Goal: Task Accomplishment & Management: Complete application form

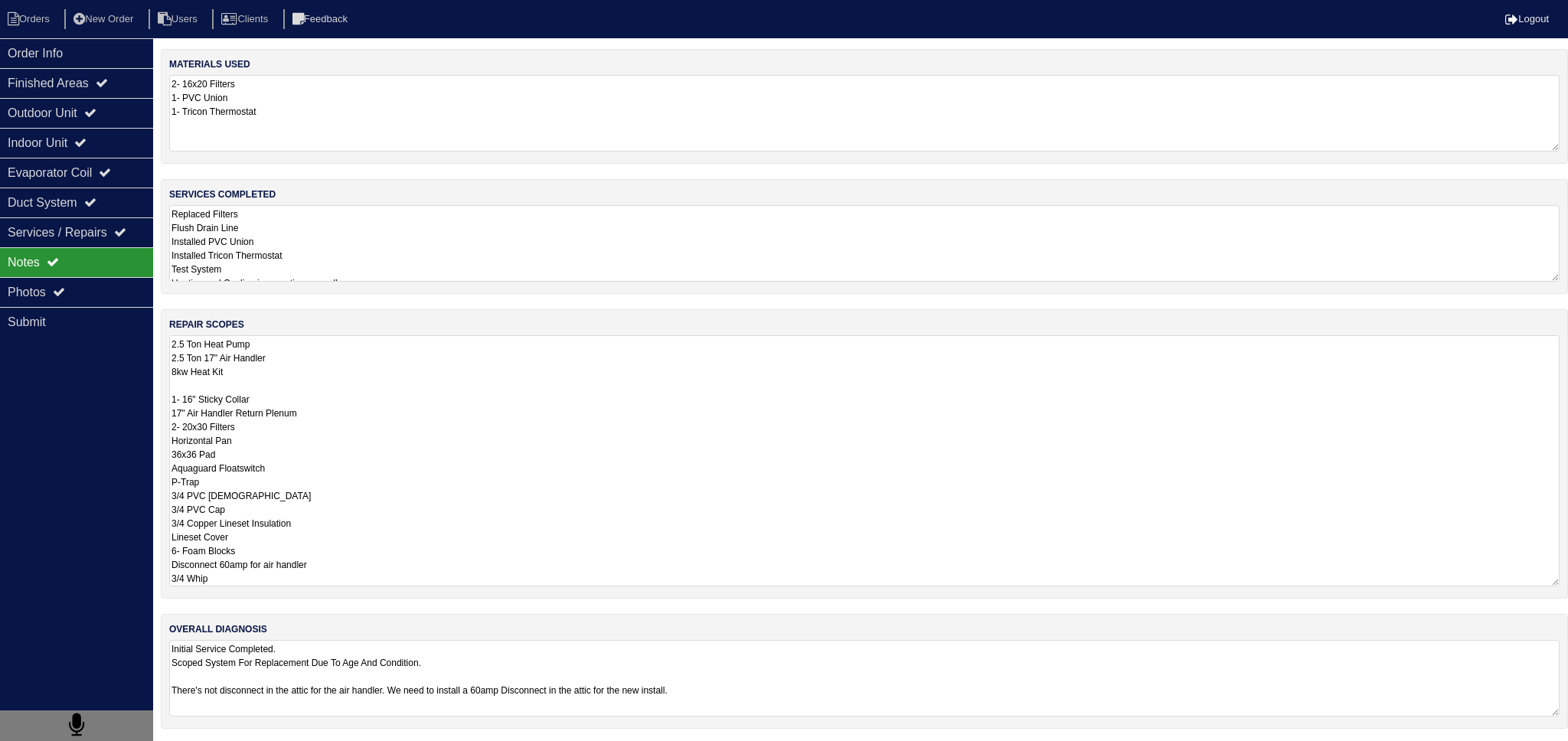
click at [332, 270] on textarea "Replaced Filters Flush Drain Line Installed PVC Union Installed Tricon Thermost…" at bounding box center [864, 243] width 1390 height 77
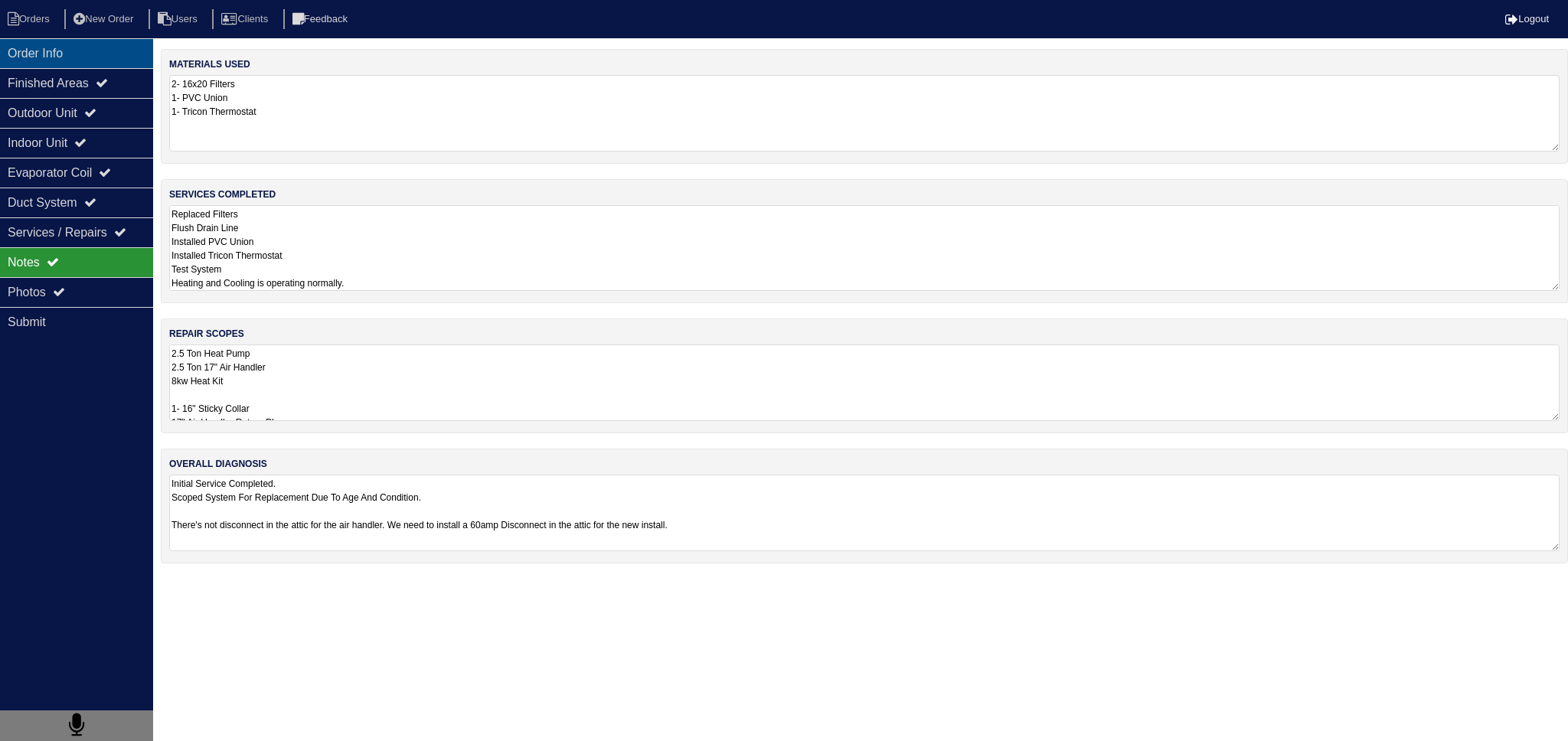
click at [80, 66] on div "Order Info" at bounding box center [77, 53] width 153 height 30
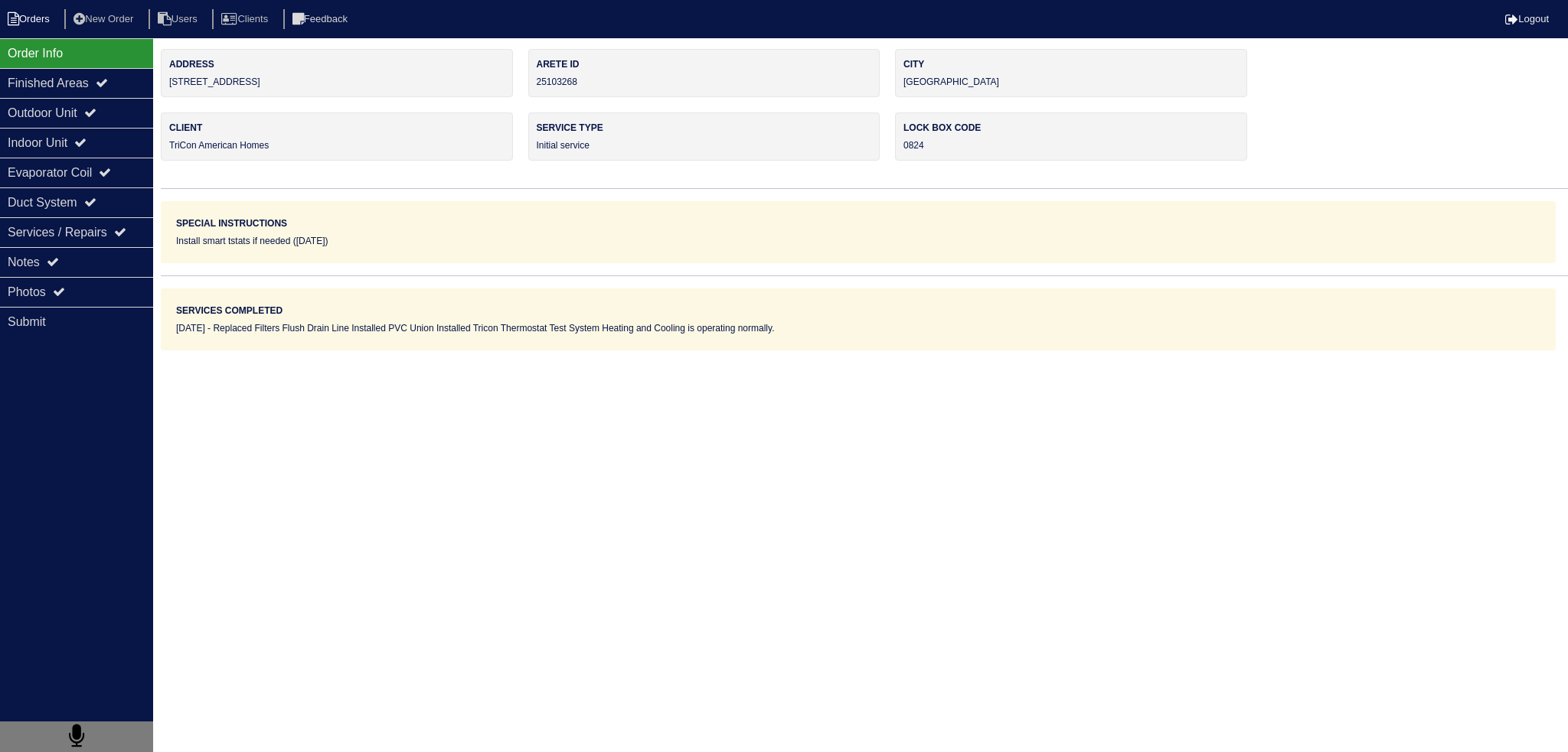
click at [41, 21] on li "Orders" at bounding box center [31, 20] width 62 height 21
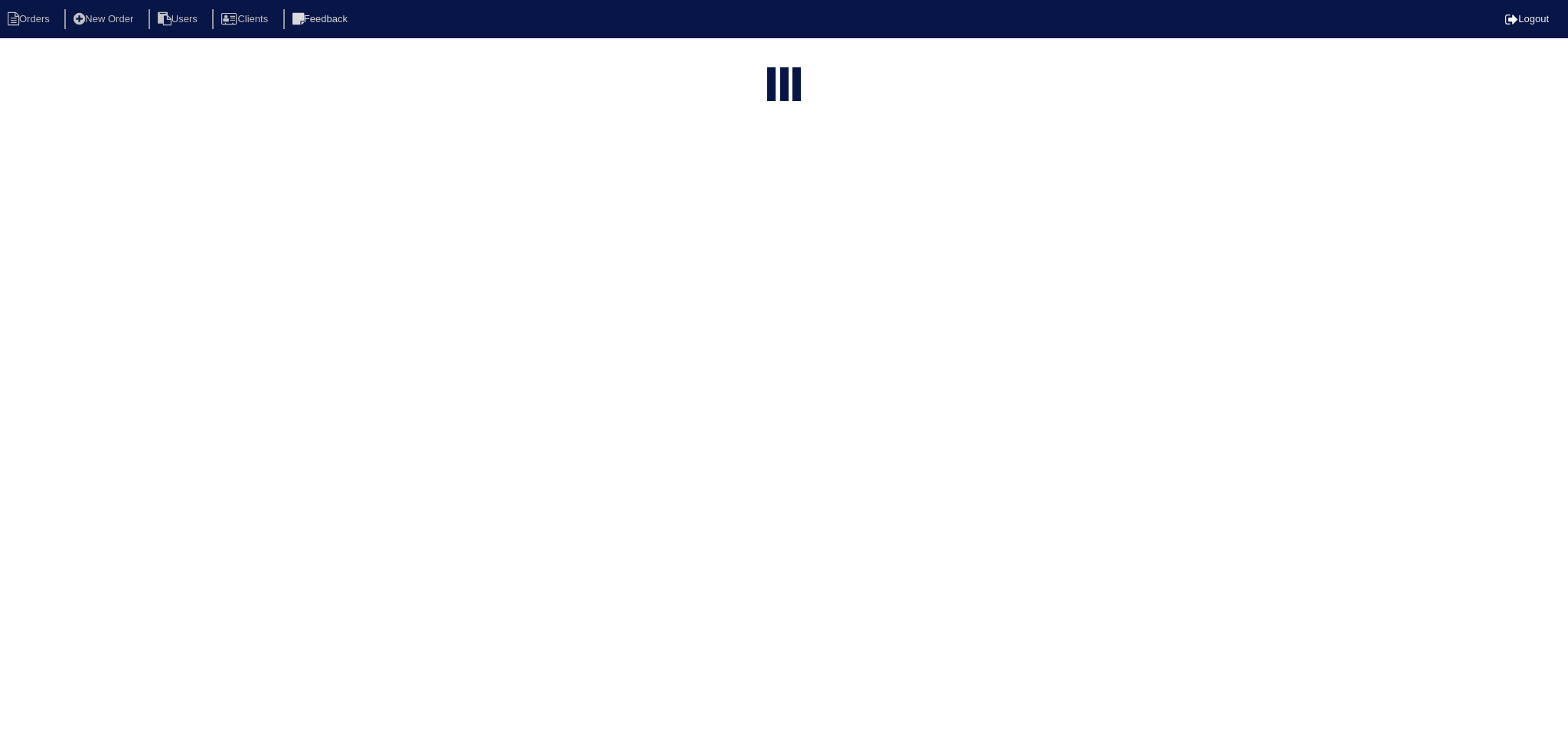
select select "15"
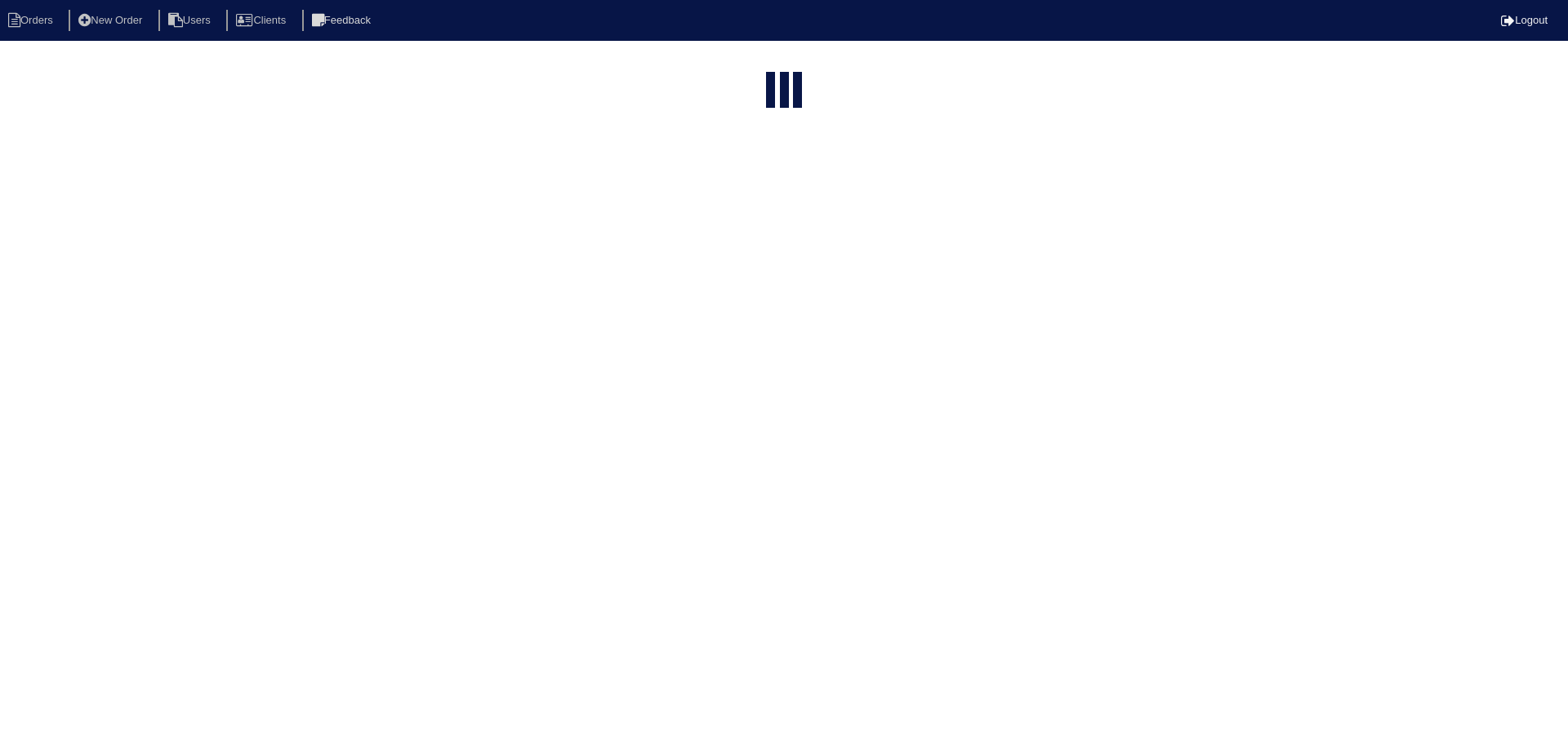
select select "15"
click at [740, 65] on html "Orders New Order Users Clients Feedback Logout Orders New Order Users Clients M…" at bounding box center [777, 439] width 1555 height 877
click at [740, 65] on input "text" at bounding box center [742, 66] width 180 height 23
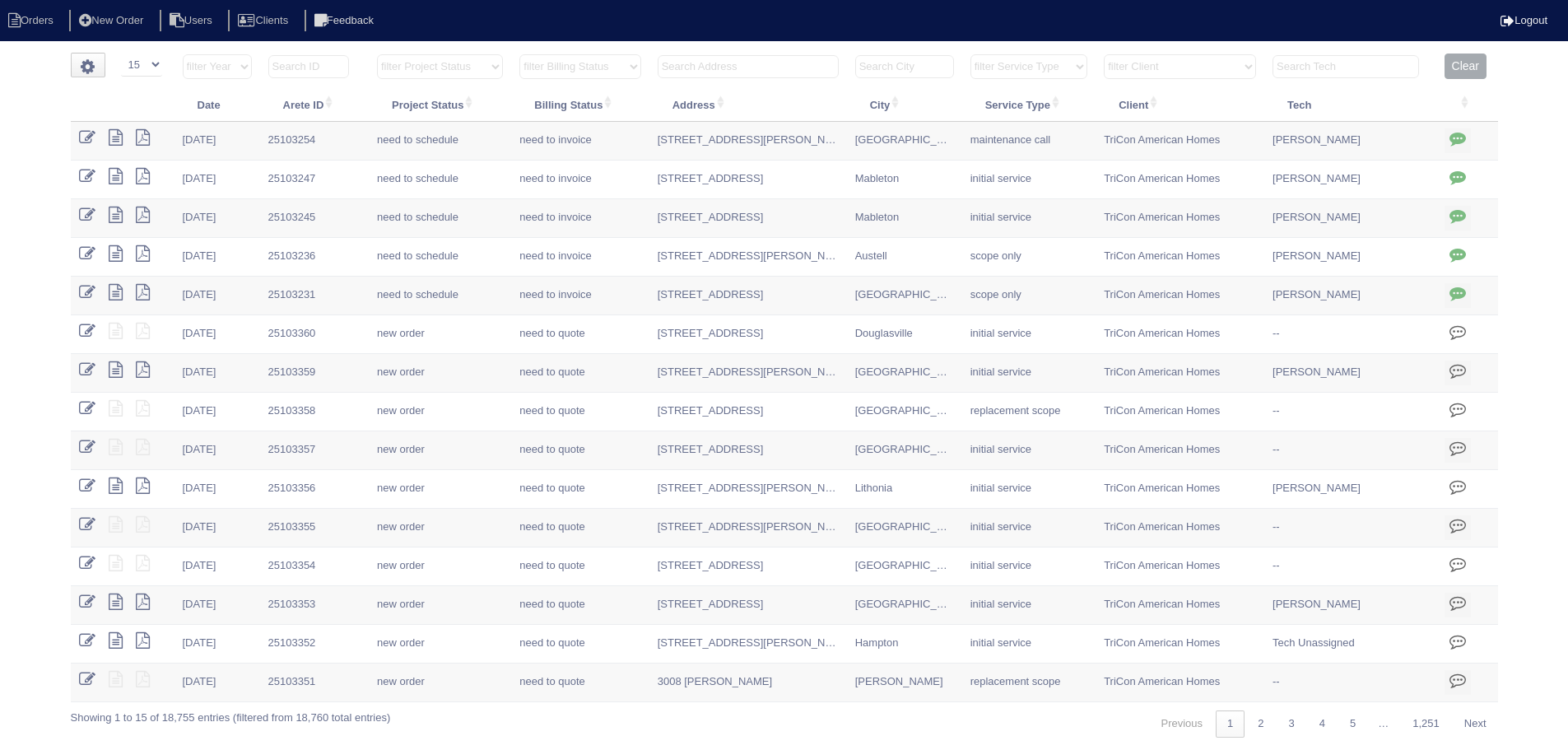
click at [748, 65] on input "text" at bounding box center [748, 66] width 181 height 23
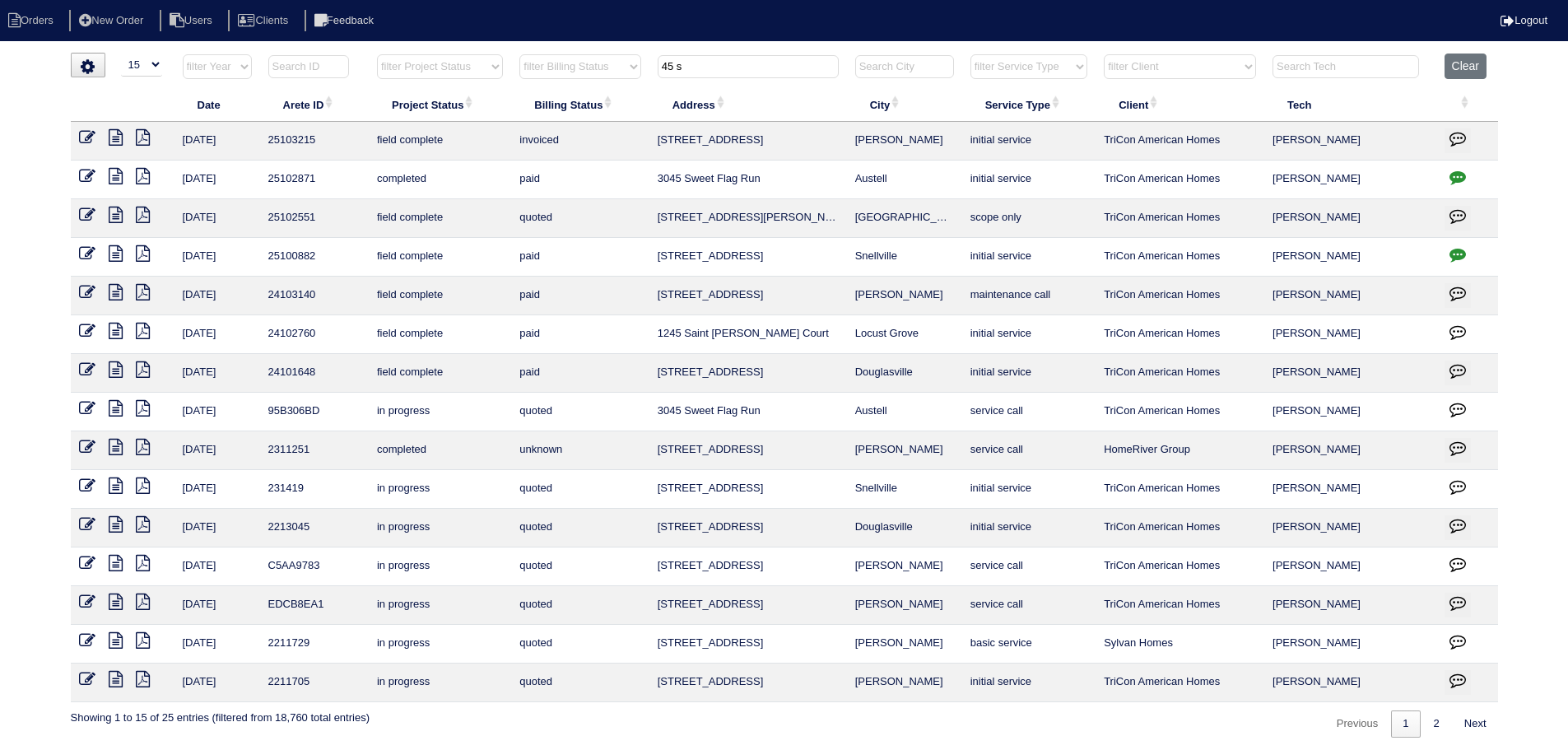
drag, startPoint x: 695, startPoint y: 74, endPoint x: 632, endPoint y: 75, distance: 63.0
click at [632, 75] on tr "filter Year -- Any Year -- 2025 2024 2023 2022 2021 2020 2019 filter Project St…" at bounding box center [784, 71] width 1428 height 34
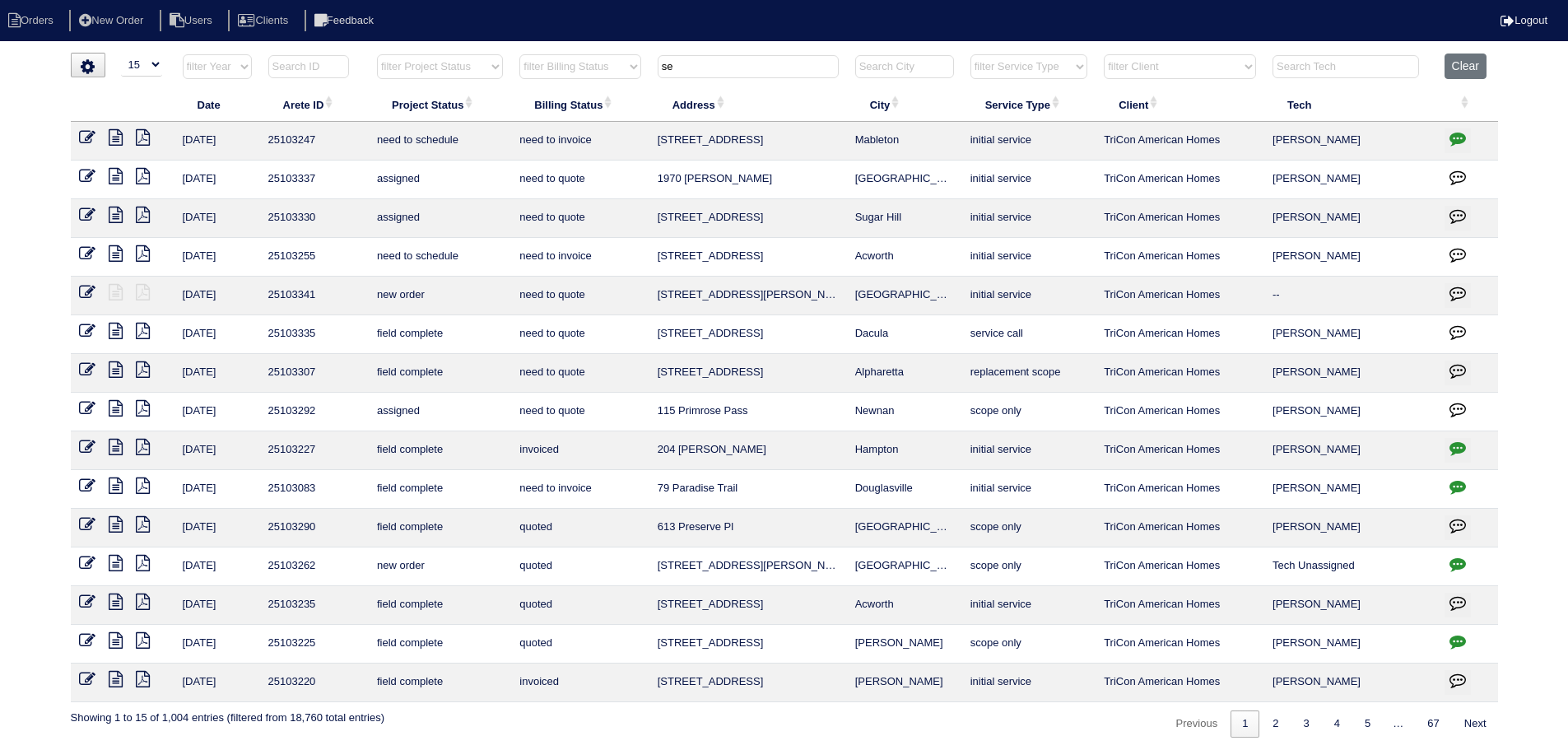
type input "se"
click at [110, 371] on icon at bounding box center [116, 369] width 14 height 16
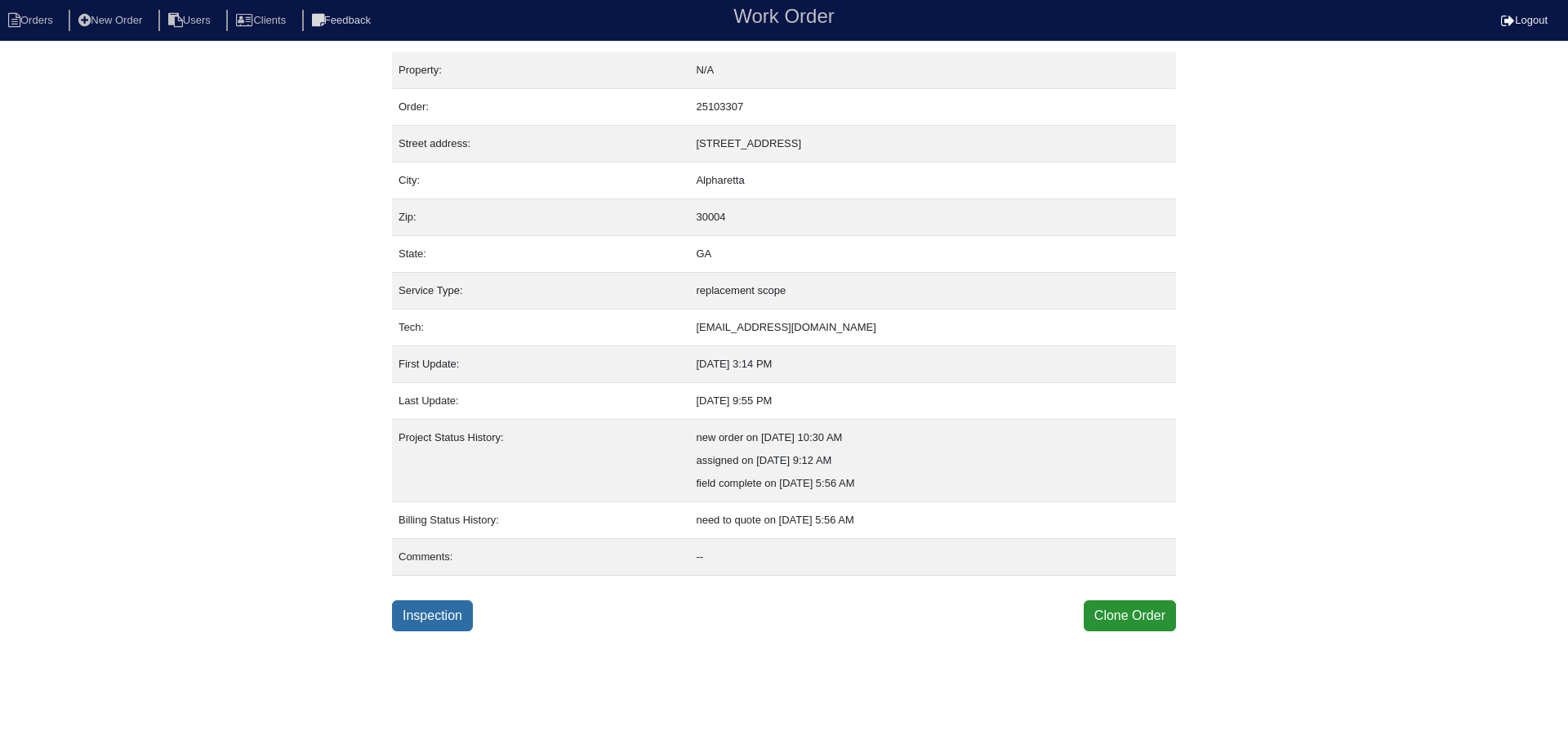
drag, startPoint x: 434, startPoint y: 597, endPoint x: 429, endPoint y: 612, distance: 15.8
click at [433, 599] on div "Property: N/A Order: 25103307 Street address: [STREET_ADDRESS] City: [GEOGRAPHI…" at bounding box center [783, 342] width 784 height 579
click at [426, 616] on link "Inspection" at bounding box center [432, 615] width 81 height 31
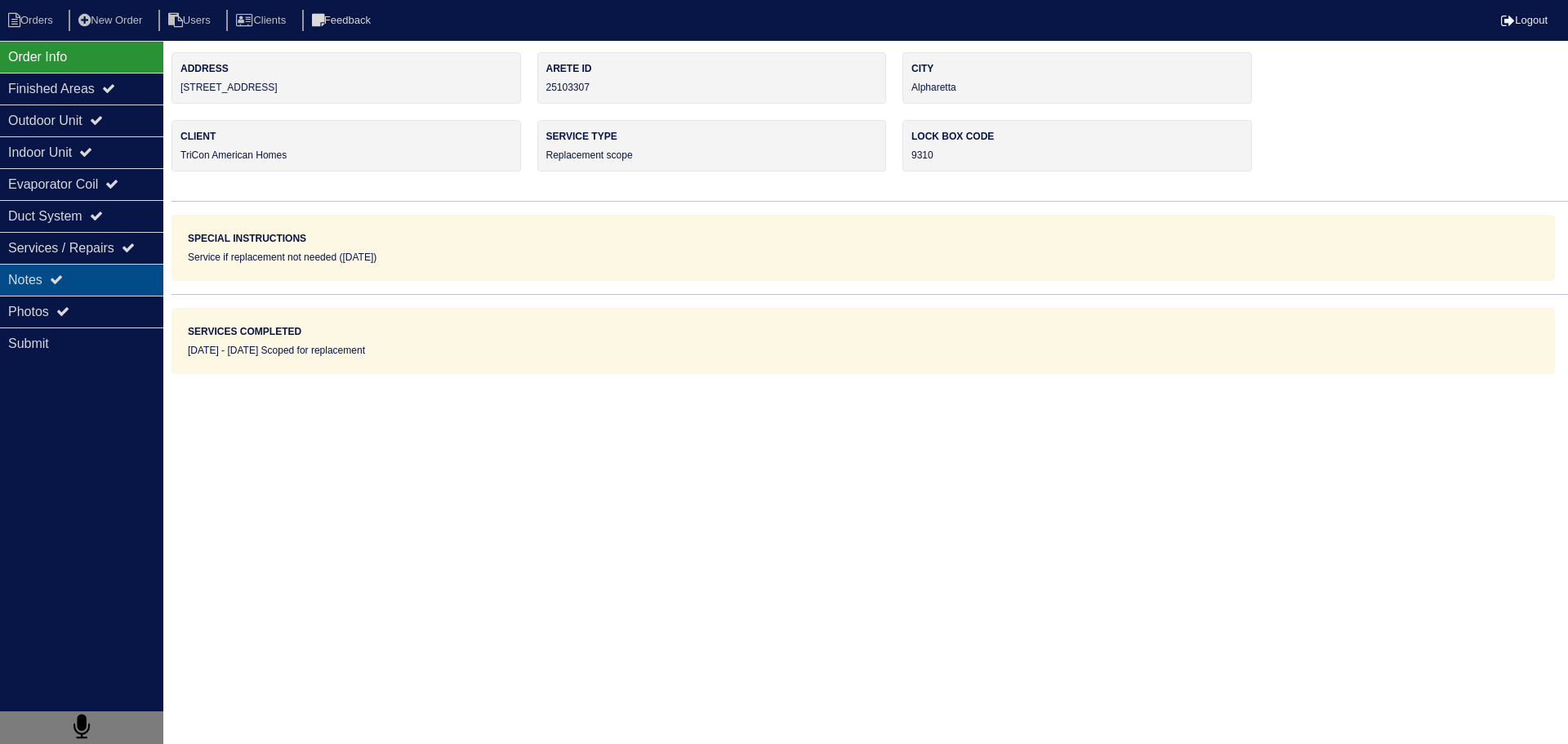
click at [123, 290] on div "Notes" at bounding box center [82, 280] width 164 height 32
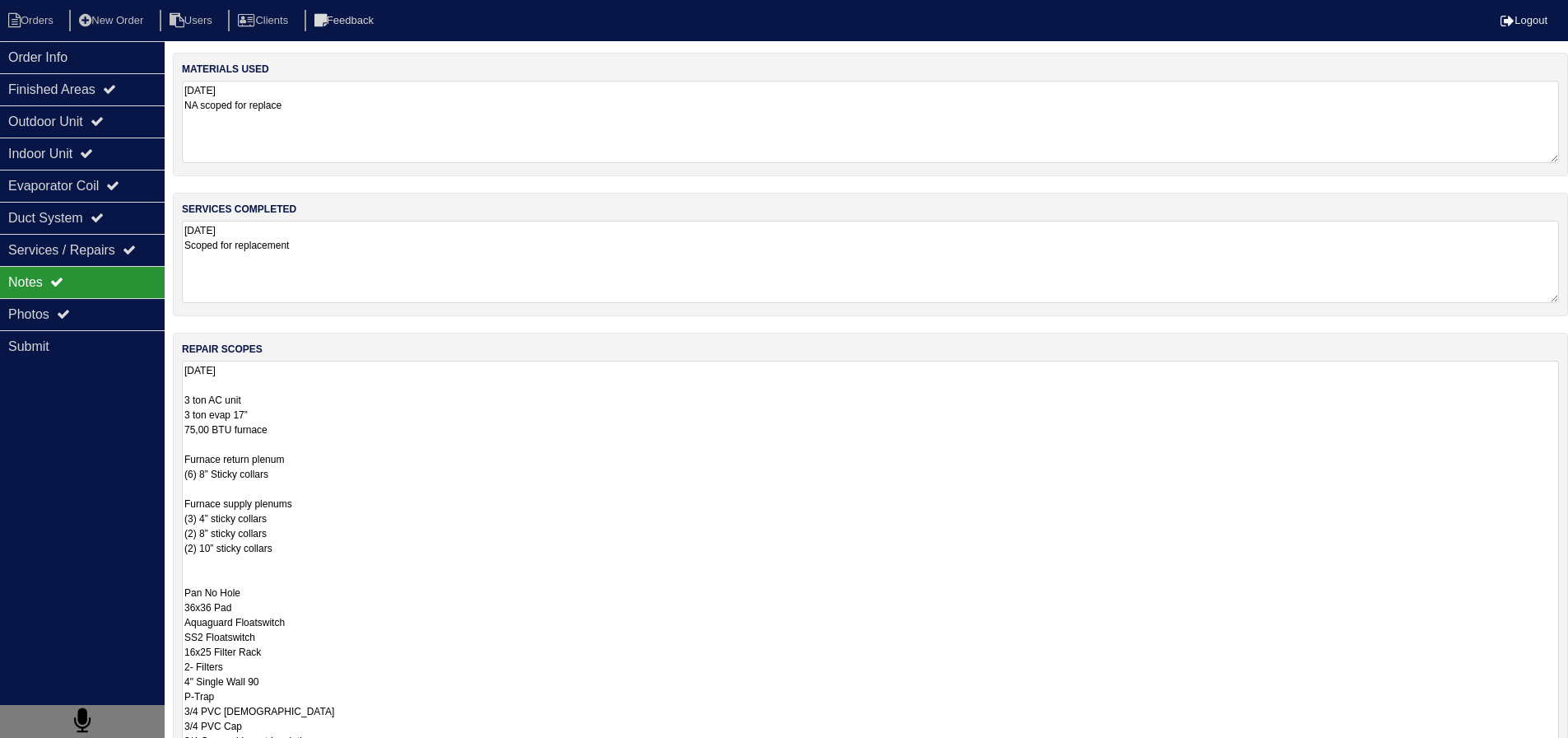
click at [316, 414] on textarea "9.9.25 3 ton AC unit 3 ton evap 17” 75,00 BTU furnace Furnace return plenum (6)…" at bounding box center [870, 599] width 1377 height 478
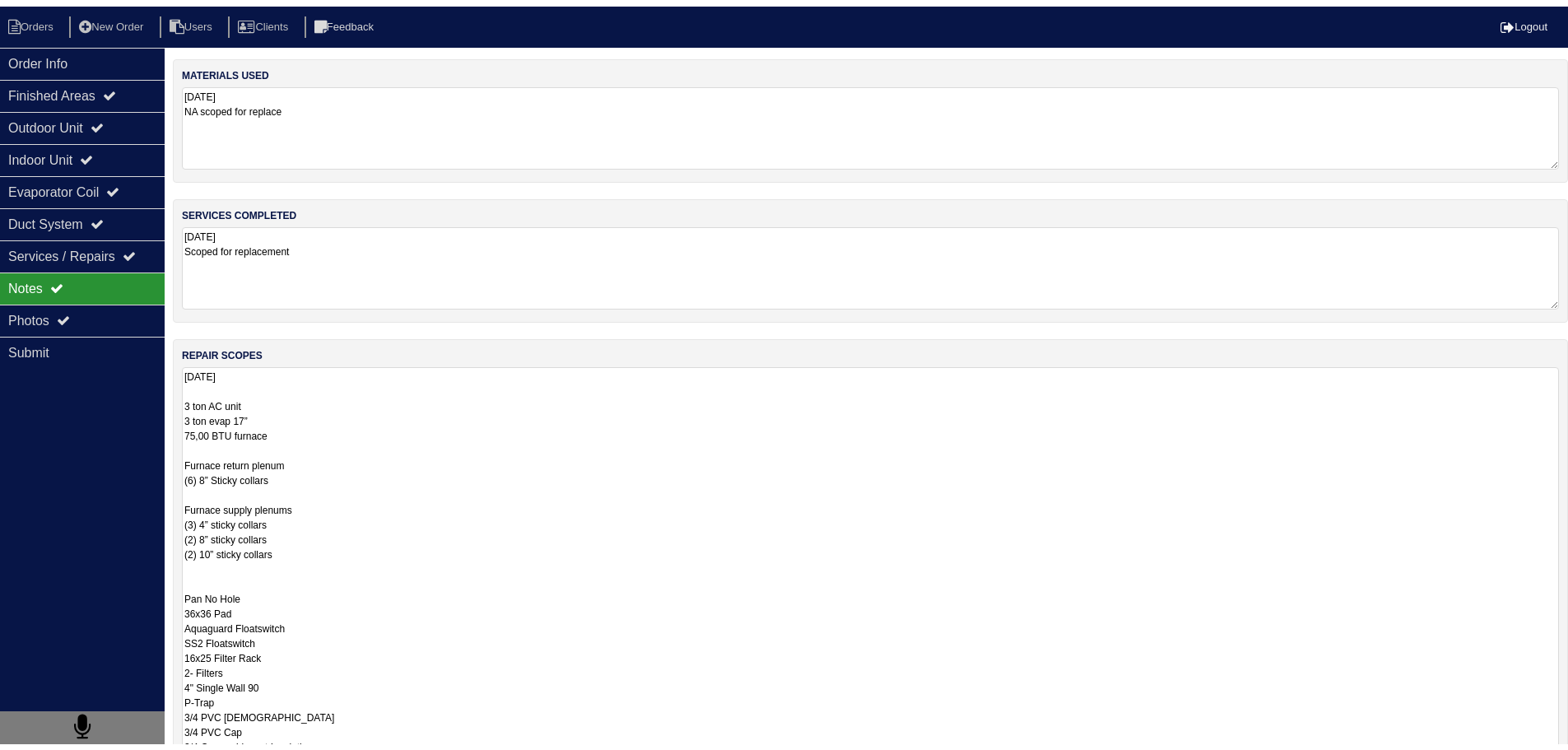
scroll to position [2, 0]
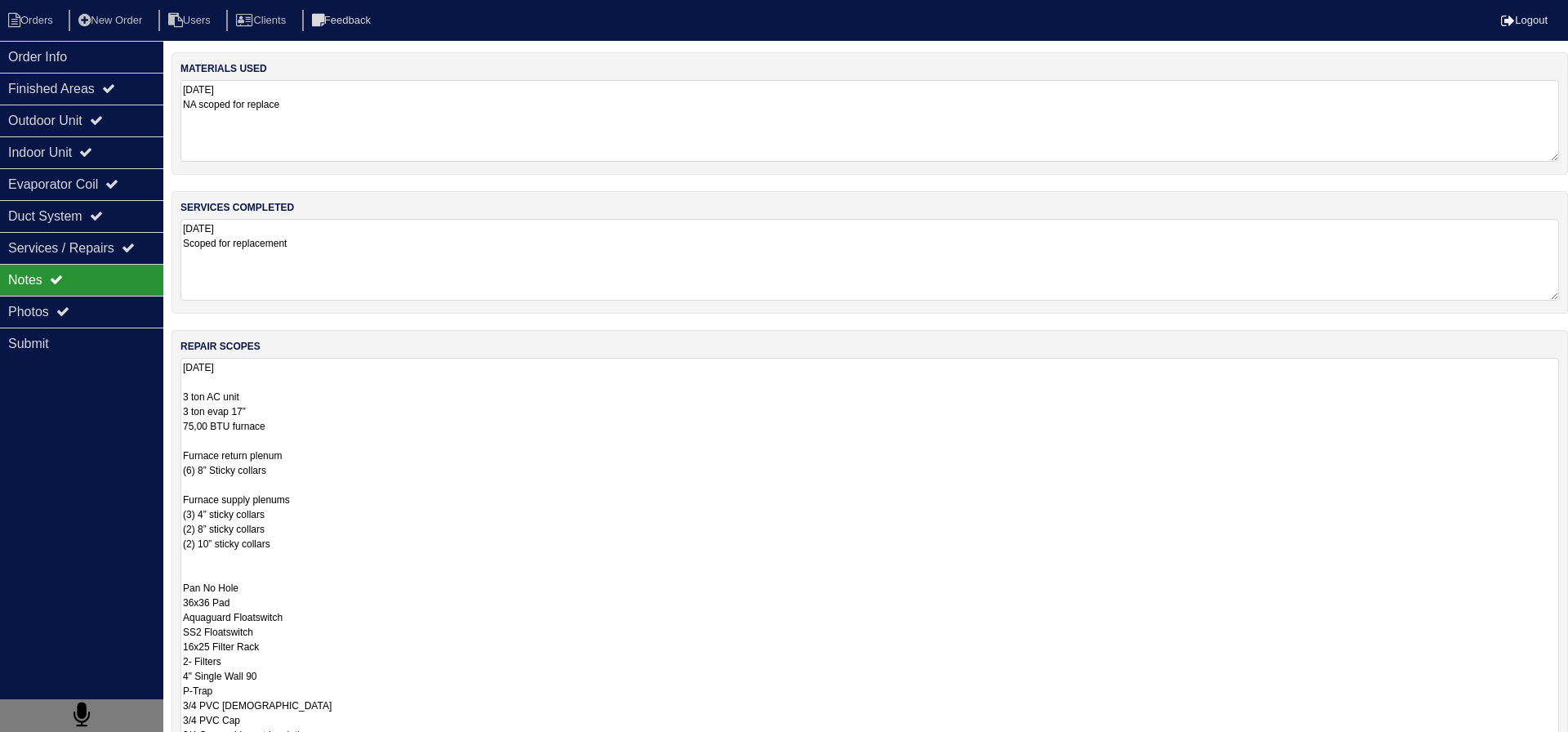
click at [112, 295] on div "Notes" at bounding box center [82, 280] width 164 height 32
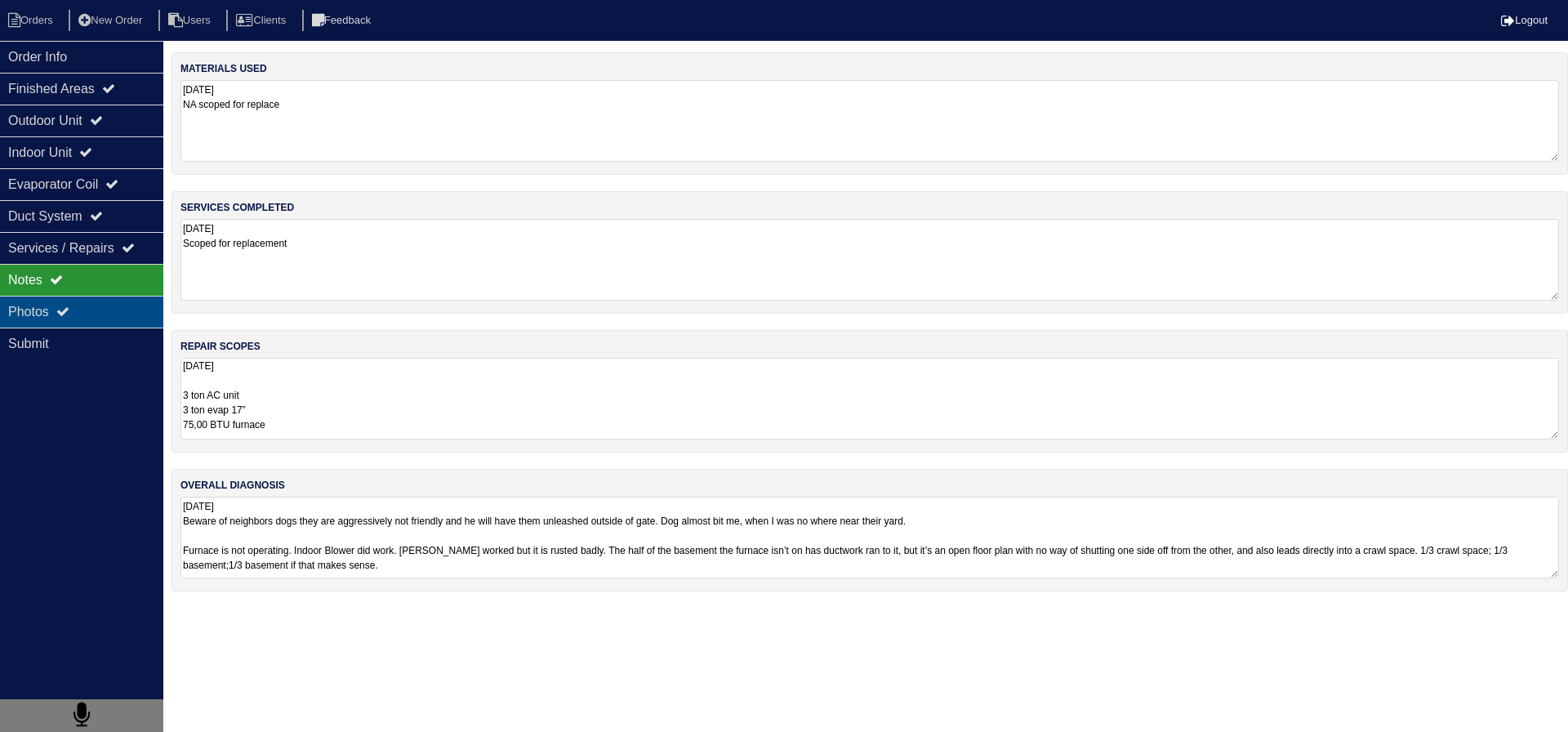
click at [105, 312] on div "Photos" at bounding box center [82, 312] width 164 height 32
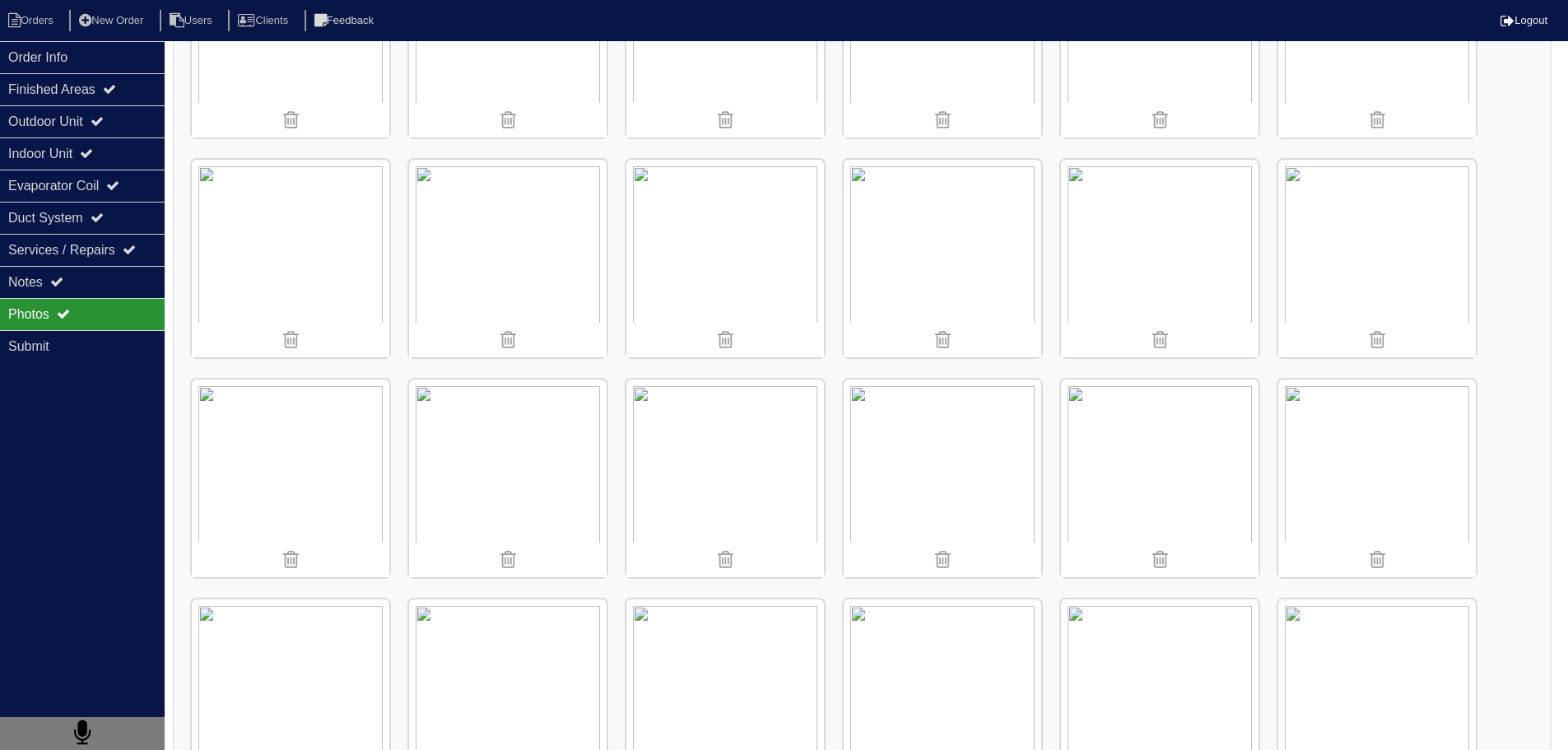
scroll to position [608, 0]
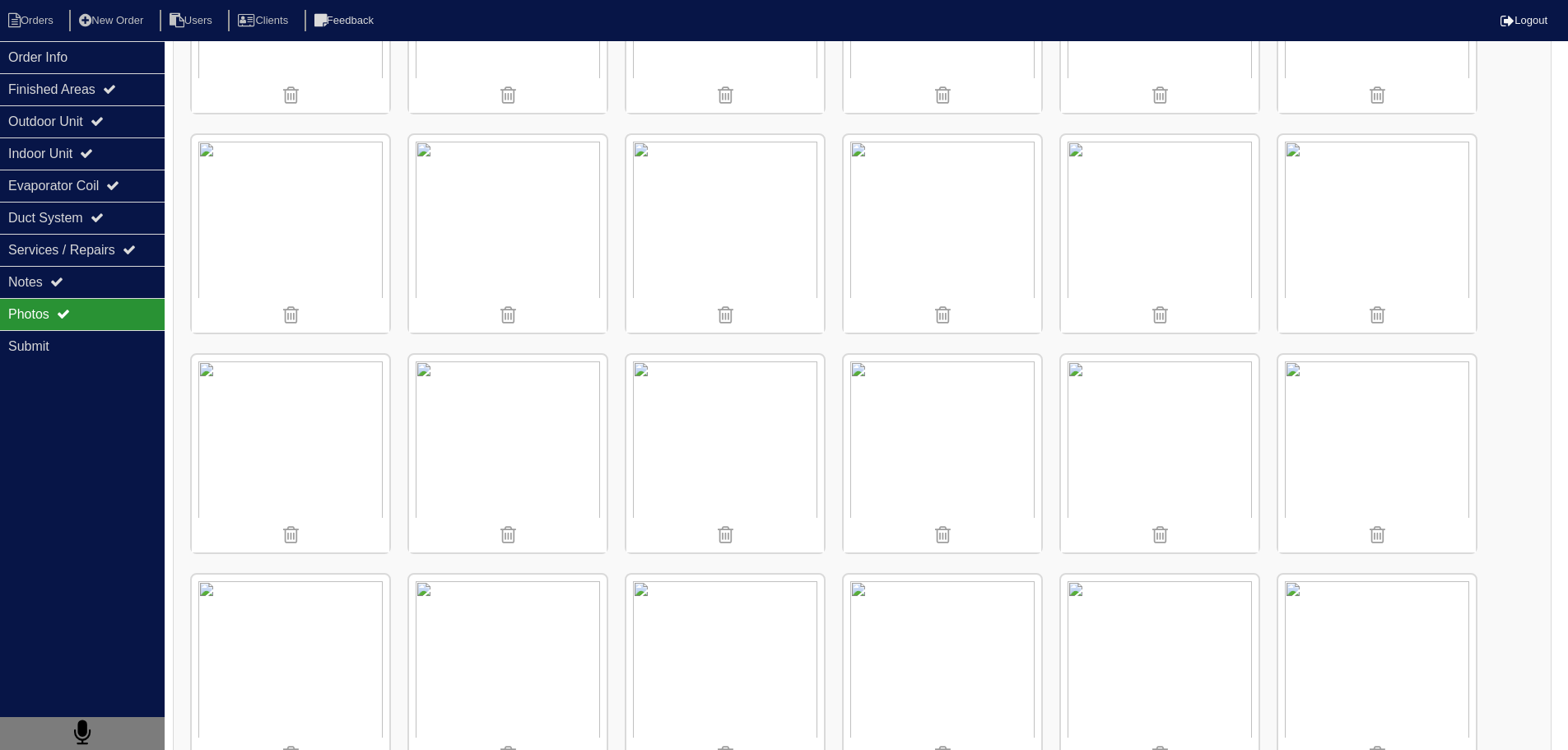
click at [496, 207] on img at bounding box center [508, 234] width 197 height 197
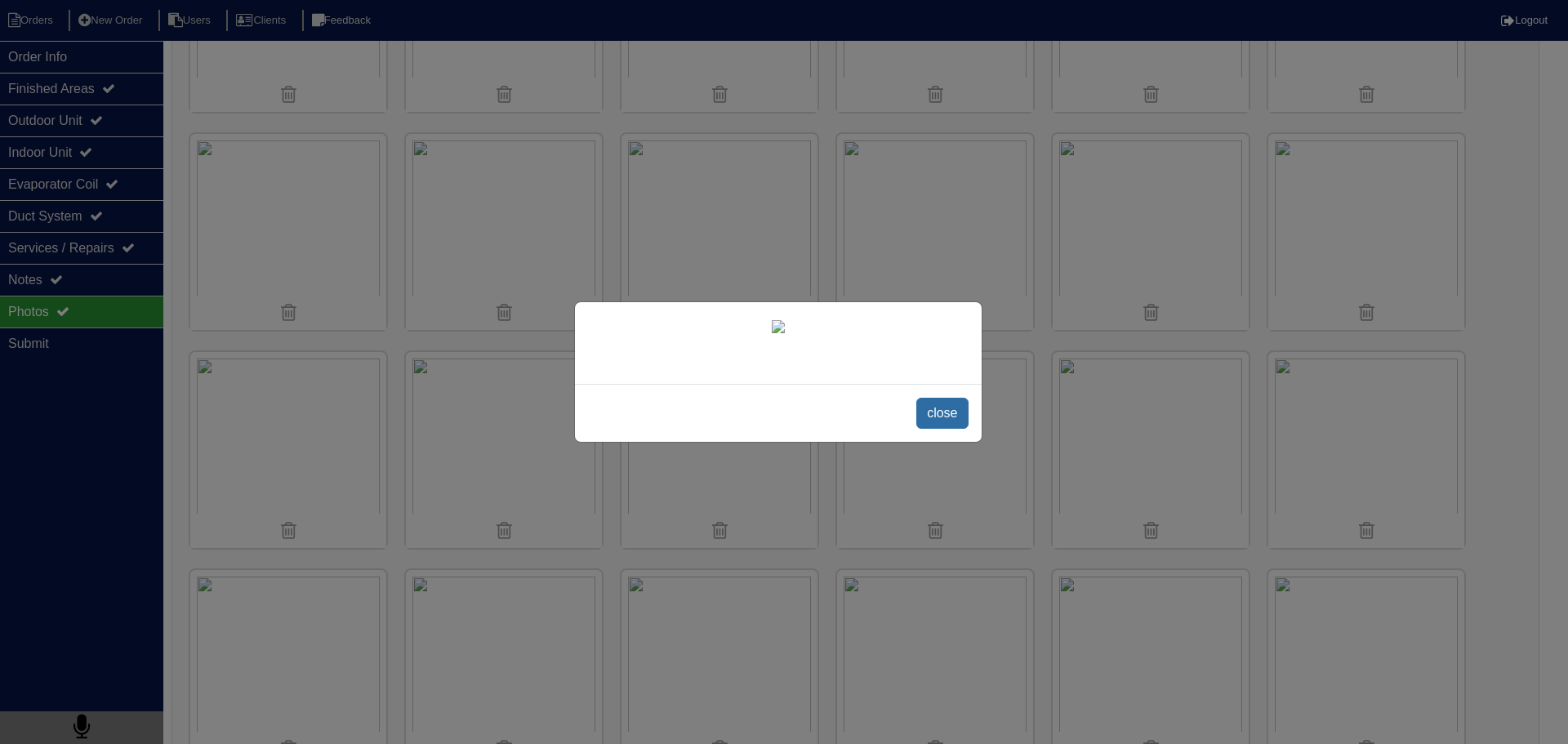
click at [949, 429] on span "close" at bounding box center [942, 412] width 51 height 31
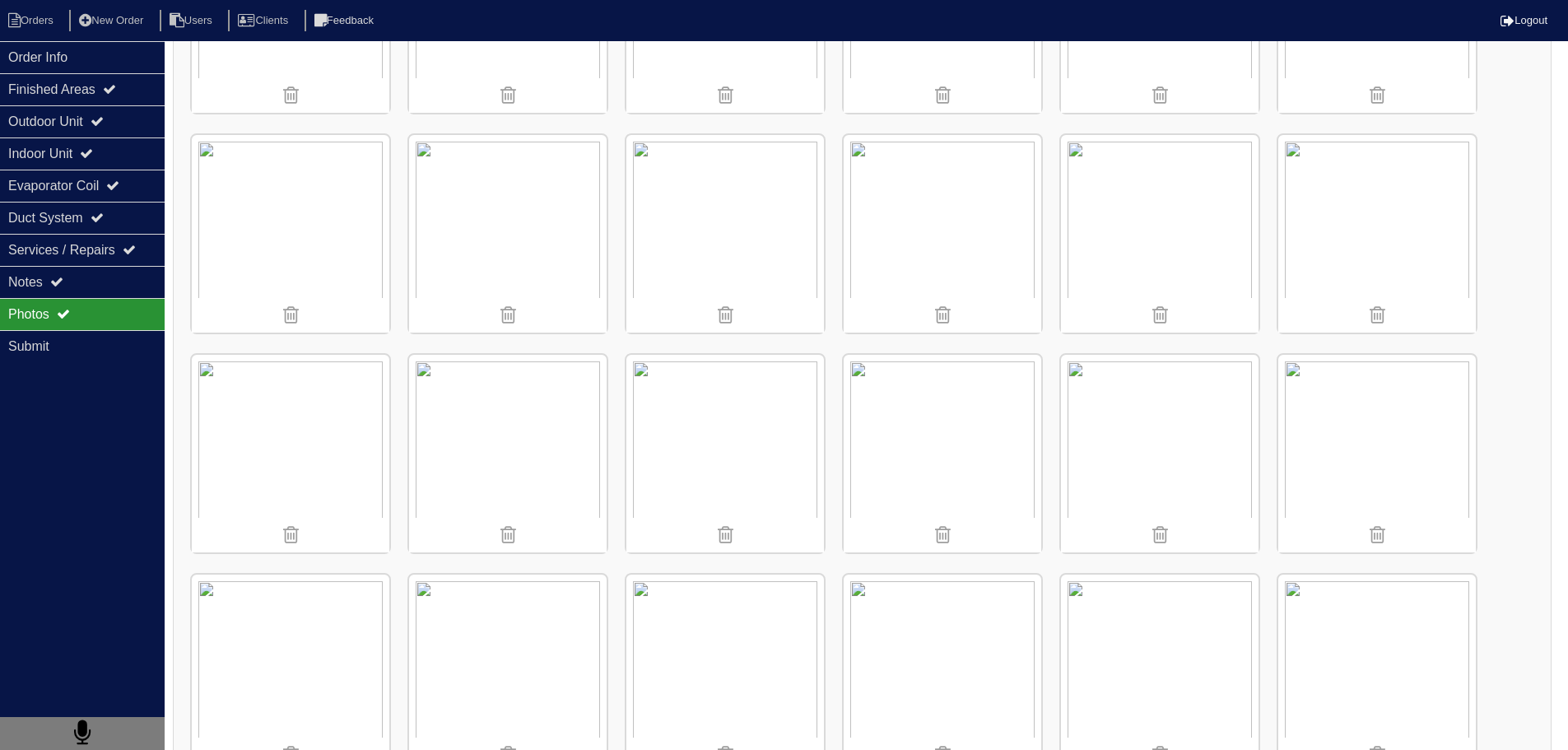
click at [1405, 198] on img at bounding box center [1377, 234] width 197 height 197
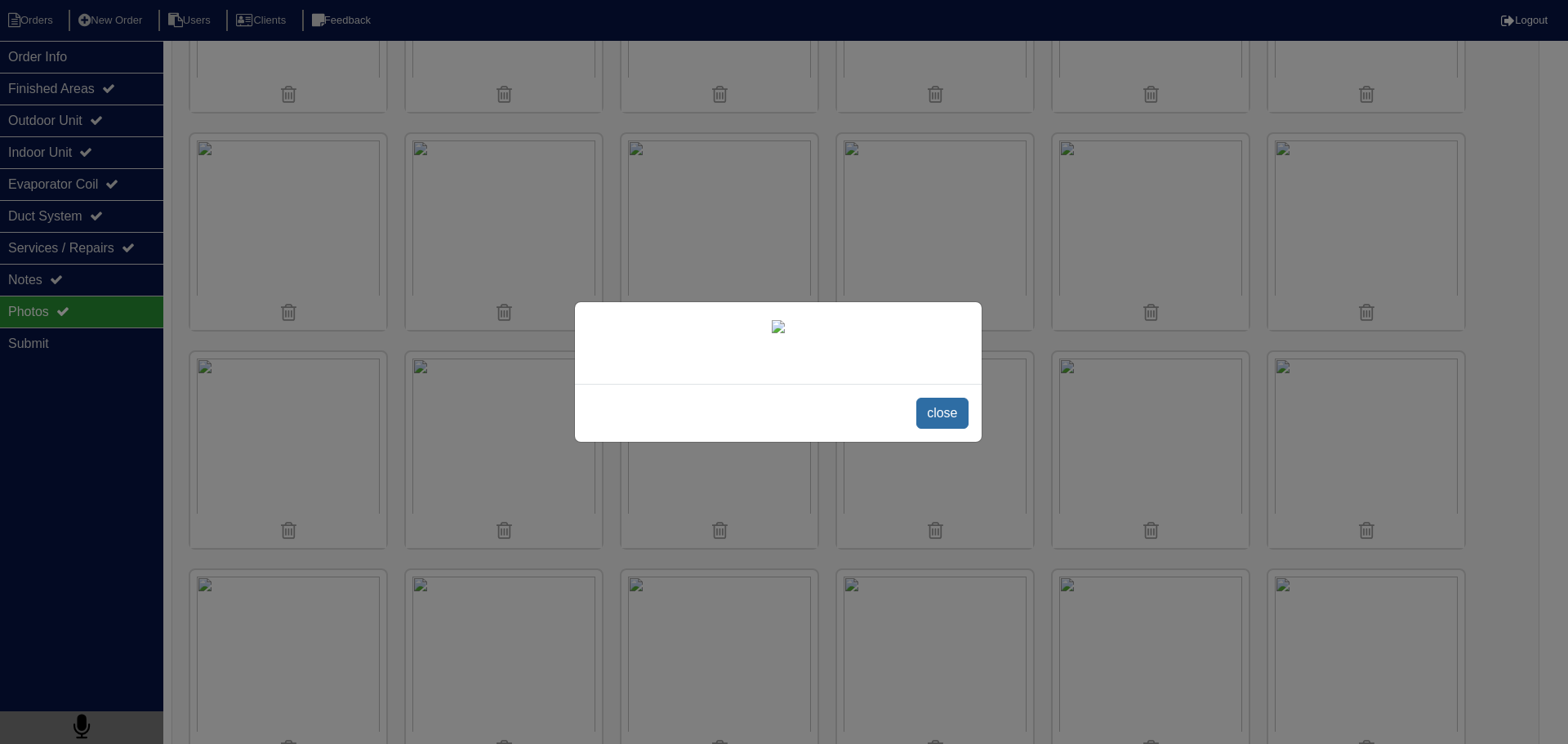
click at [945, 429] on span "close" at bounding box center [942, 412] width 51 height 31
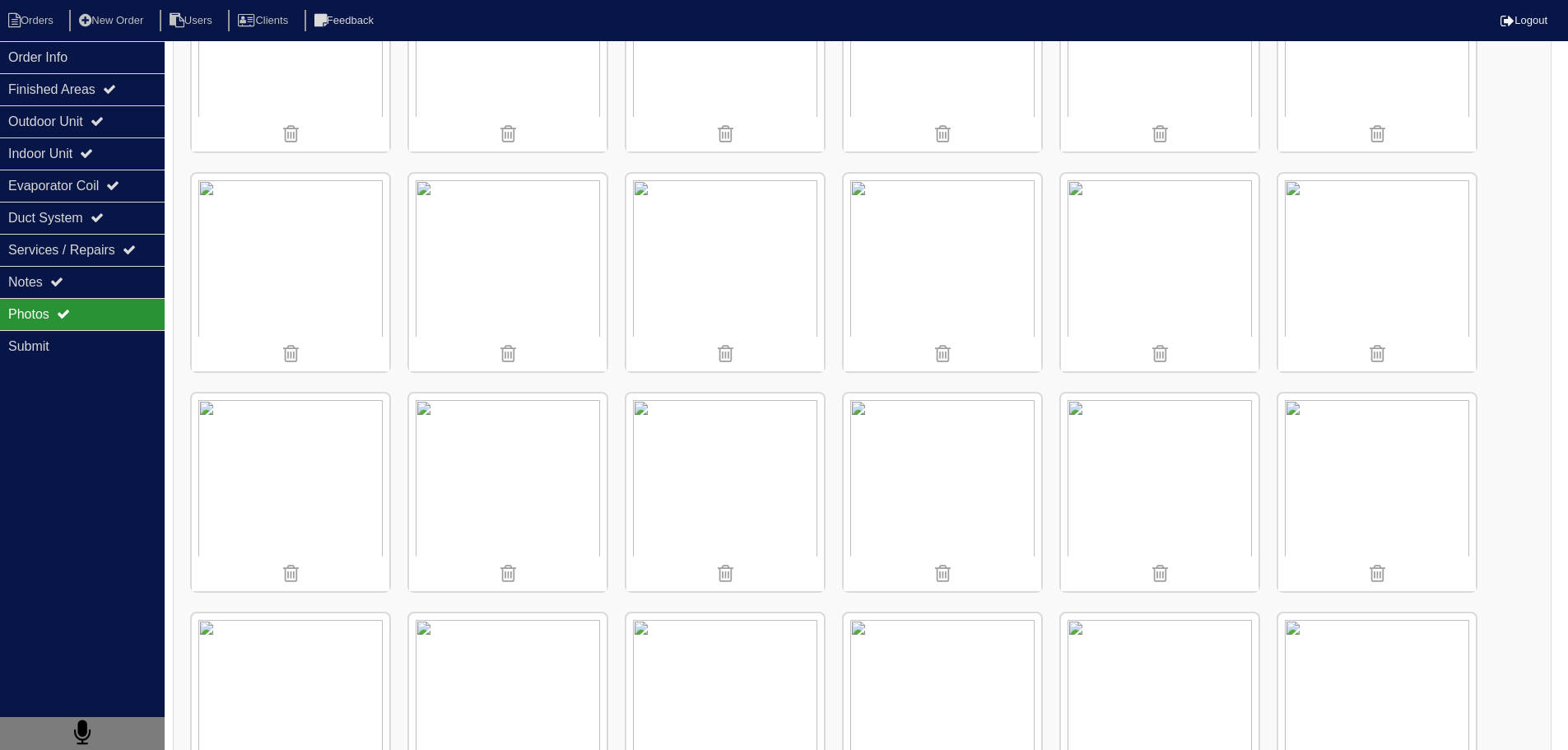
scroll to position [1020, 0]
click at [573, 449] on img at bounding box center [508, 481] width 197 height 197
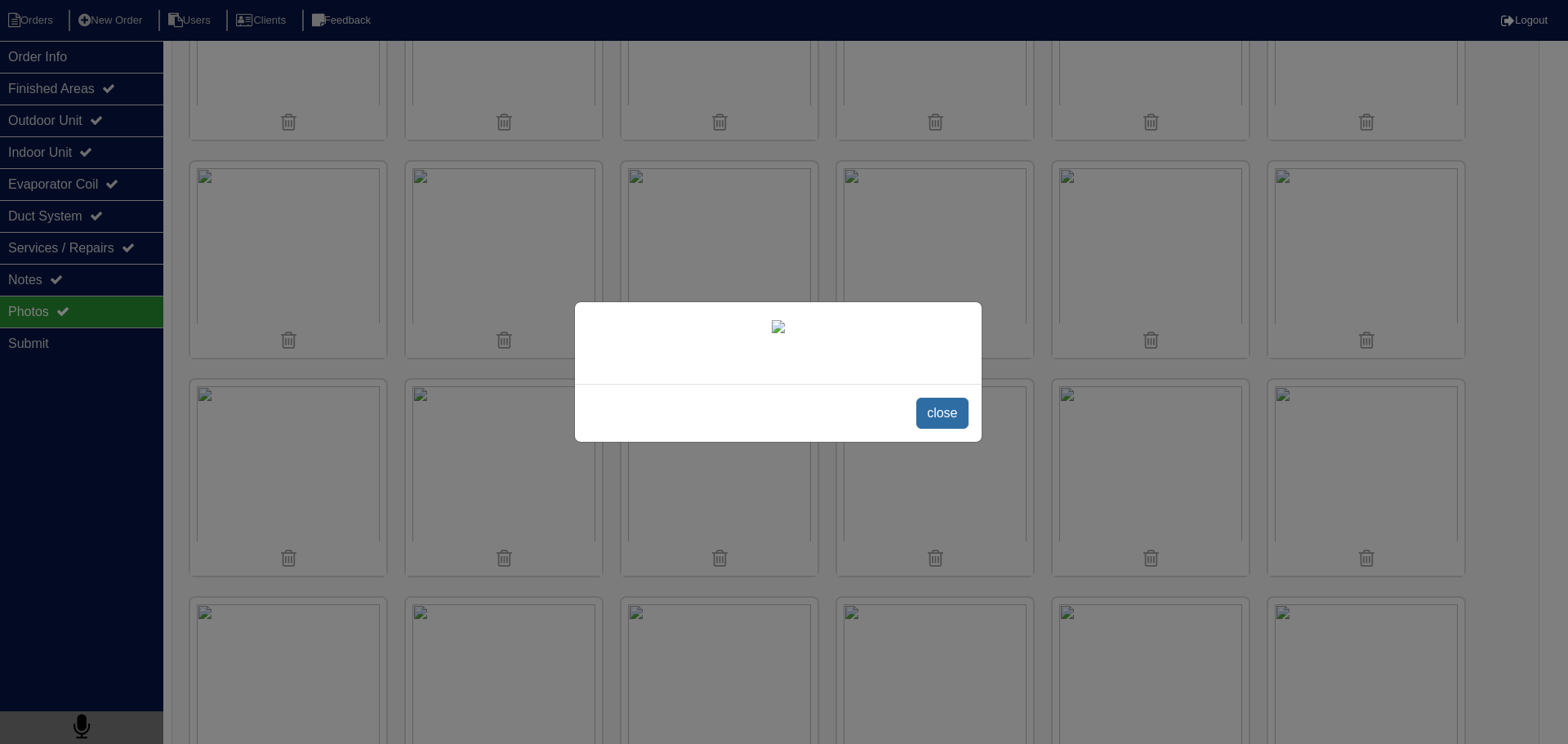
click at [920, 429] on span "close" at bounding box center [942, 412] width 51 height 31
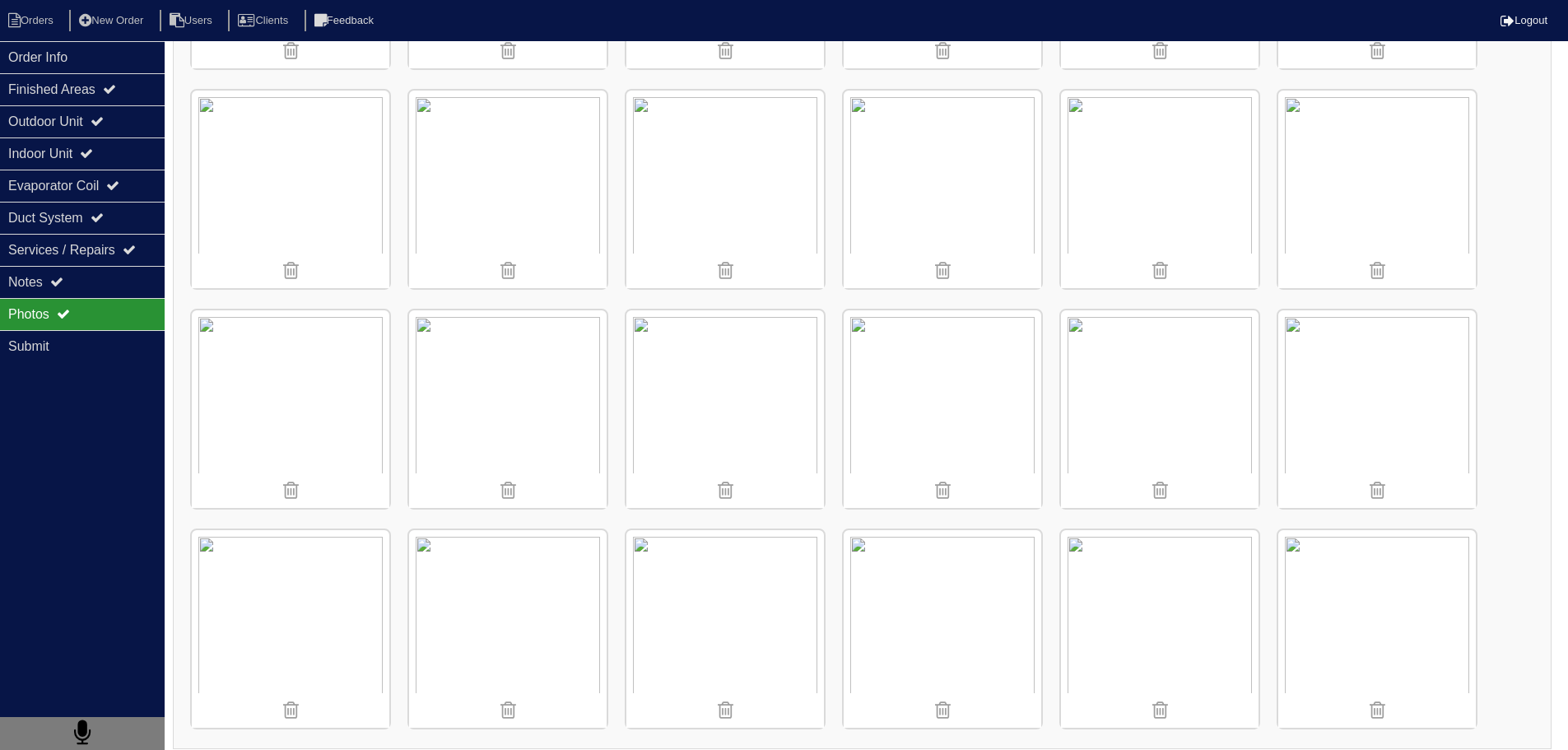
scroll to position [1102, 0]
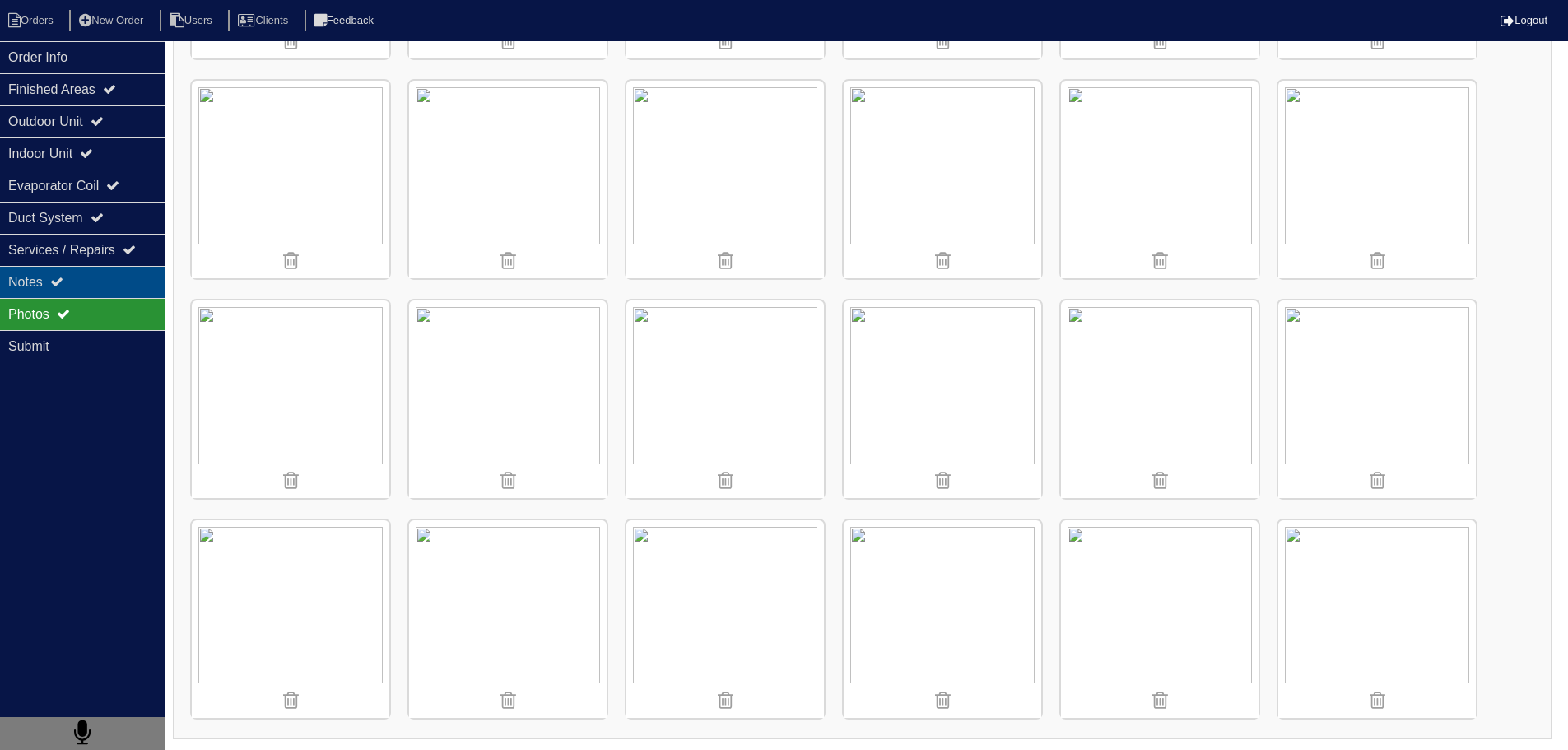
click at [108, 292] on div "Notes" at bounding box center [83, 282] width 165 height 32
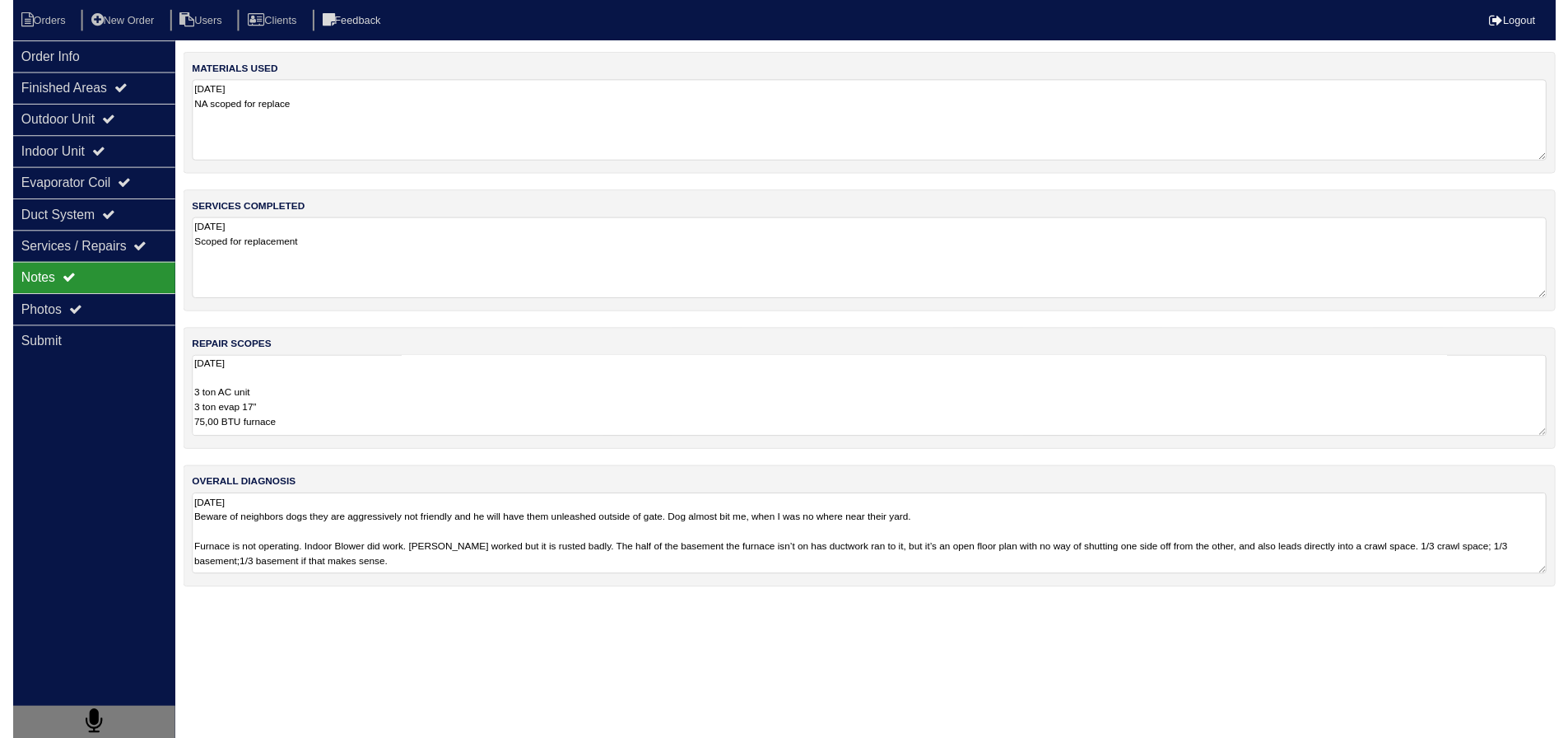
scroll to position [0, 0]
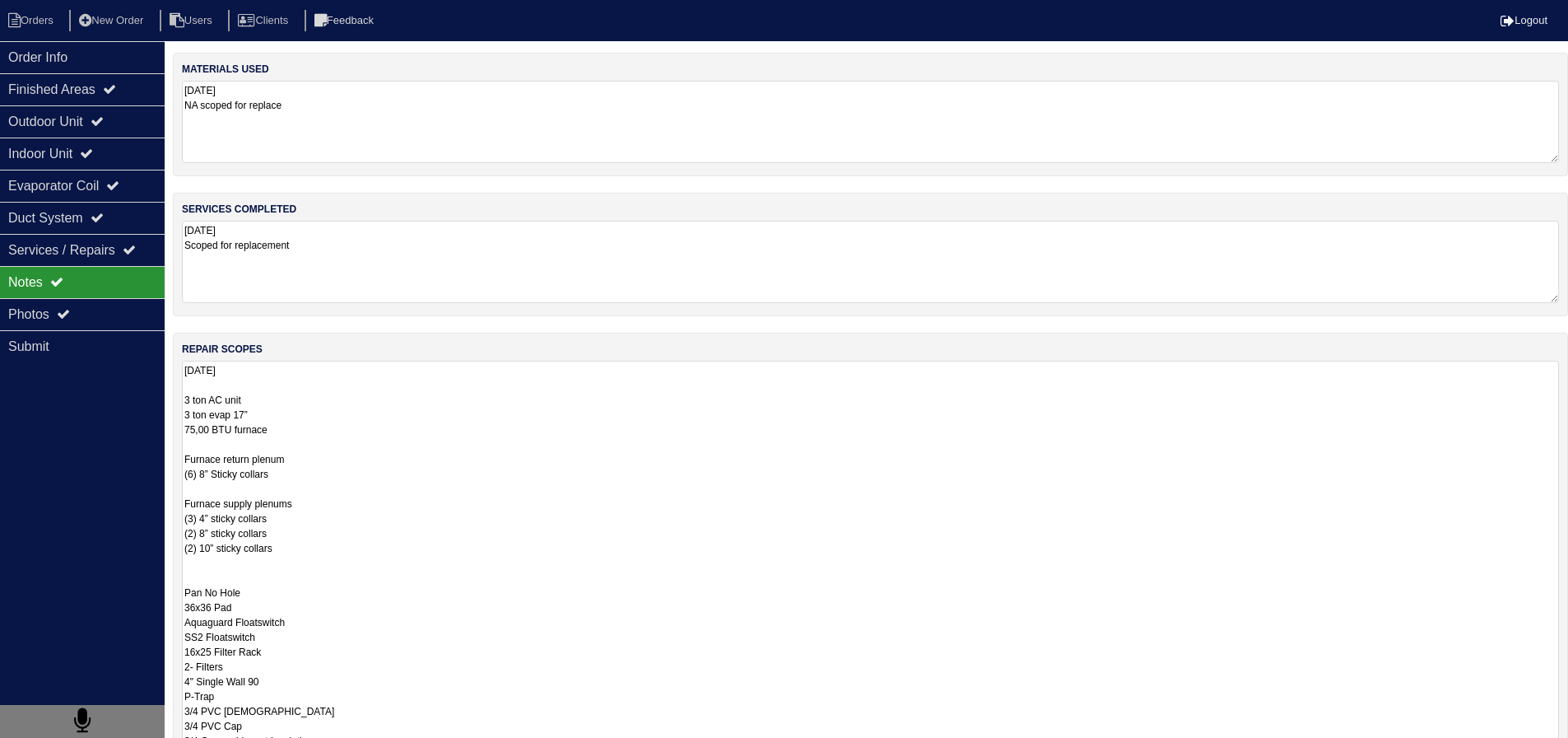
click at [371, 392] on textarea "9.9.25 3 ton AC unit 3 ton evap 17” 75,00 BTU furnace Furnace return plenum (6)…" at bounding box center [870, 599] width 1377 height 478
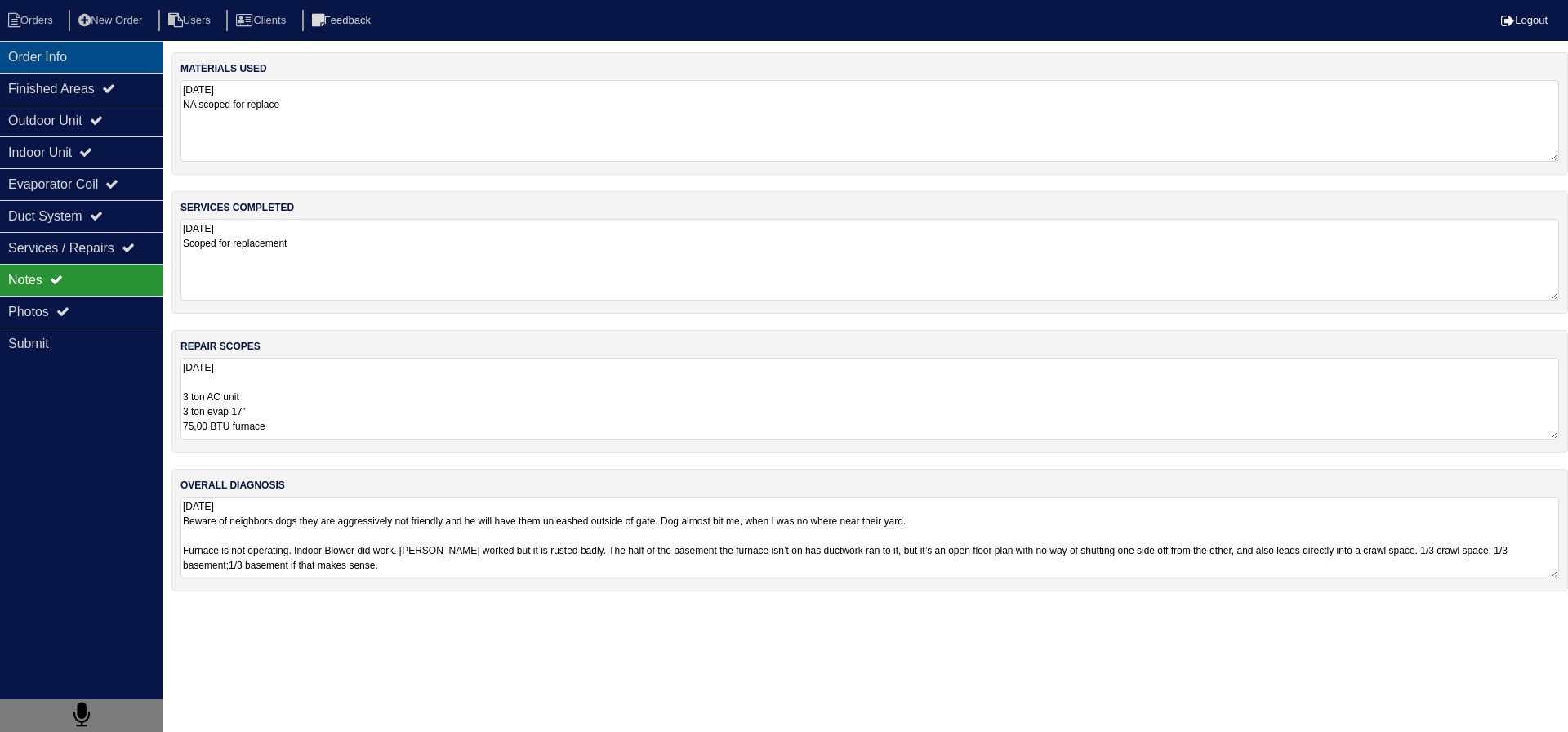
click at [96, 41] on div "Order Info" at bounding box center [82, 57] width 164 height 32
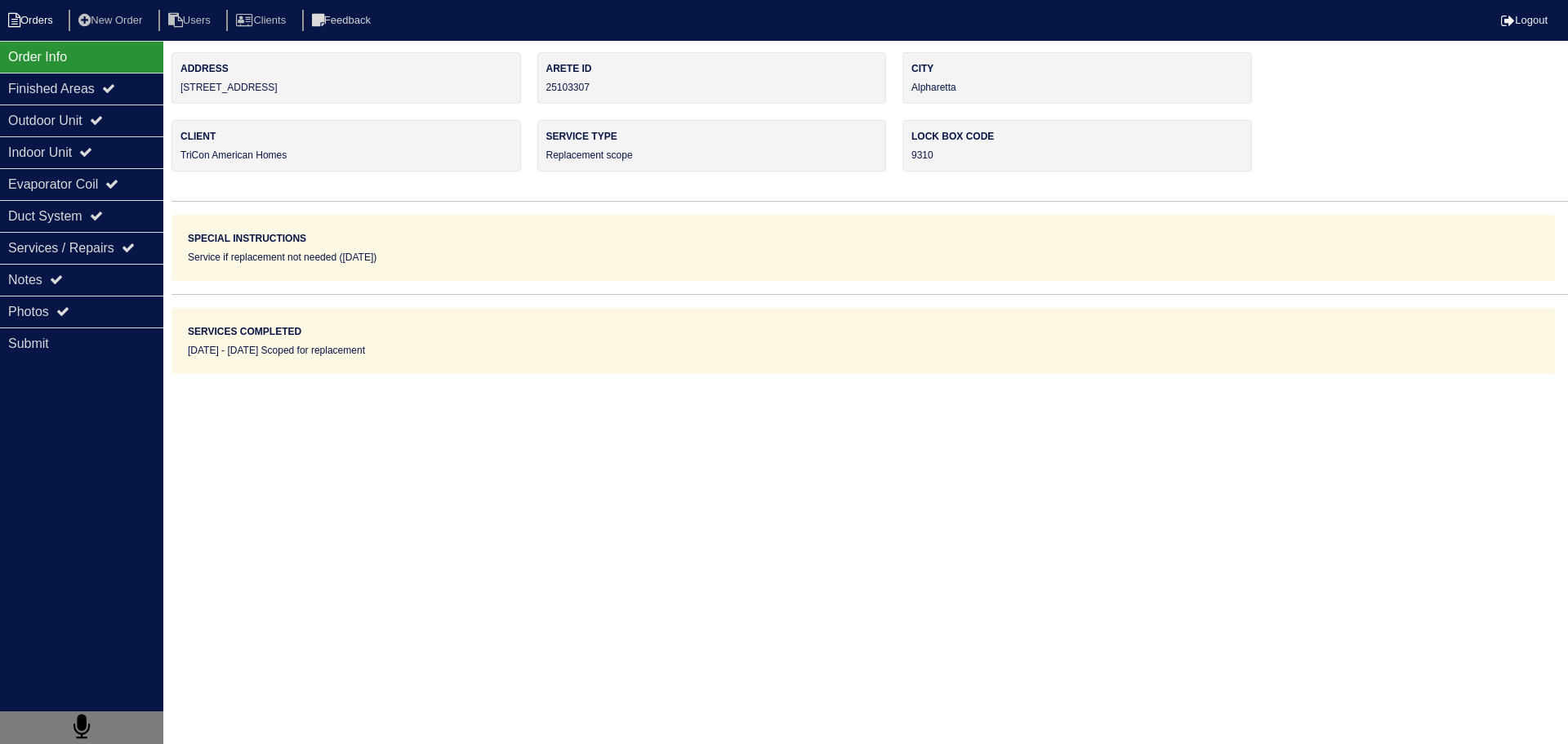
click at [41, 21] on li "Orders" at bounding box center [33, 21] width 66 height 22
select select "15"
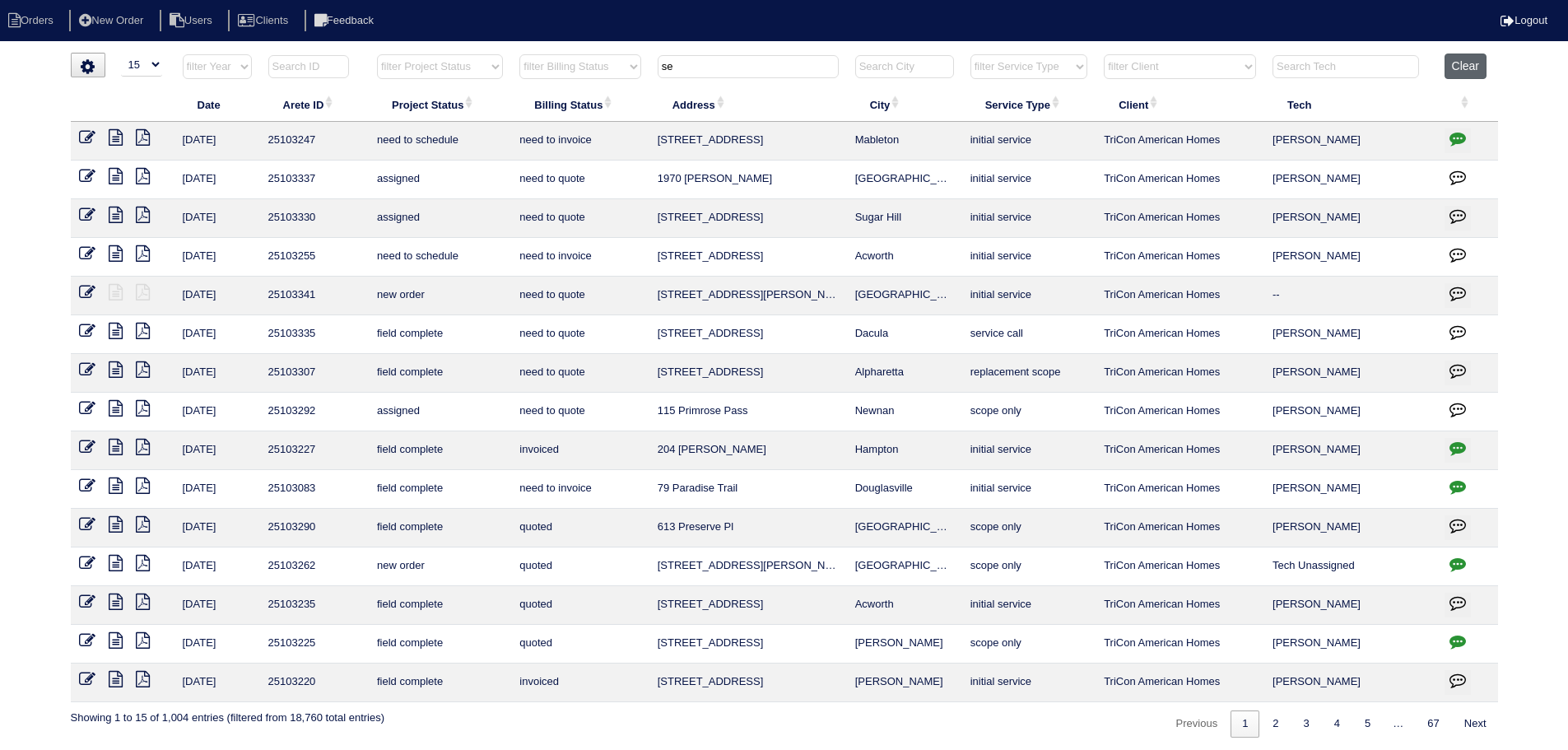
click at [1461, 74] on button "Clear" at bounding box center [1465, 66] width 42 height 26
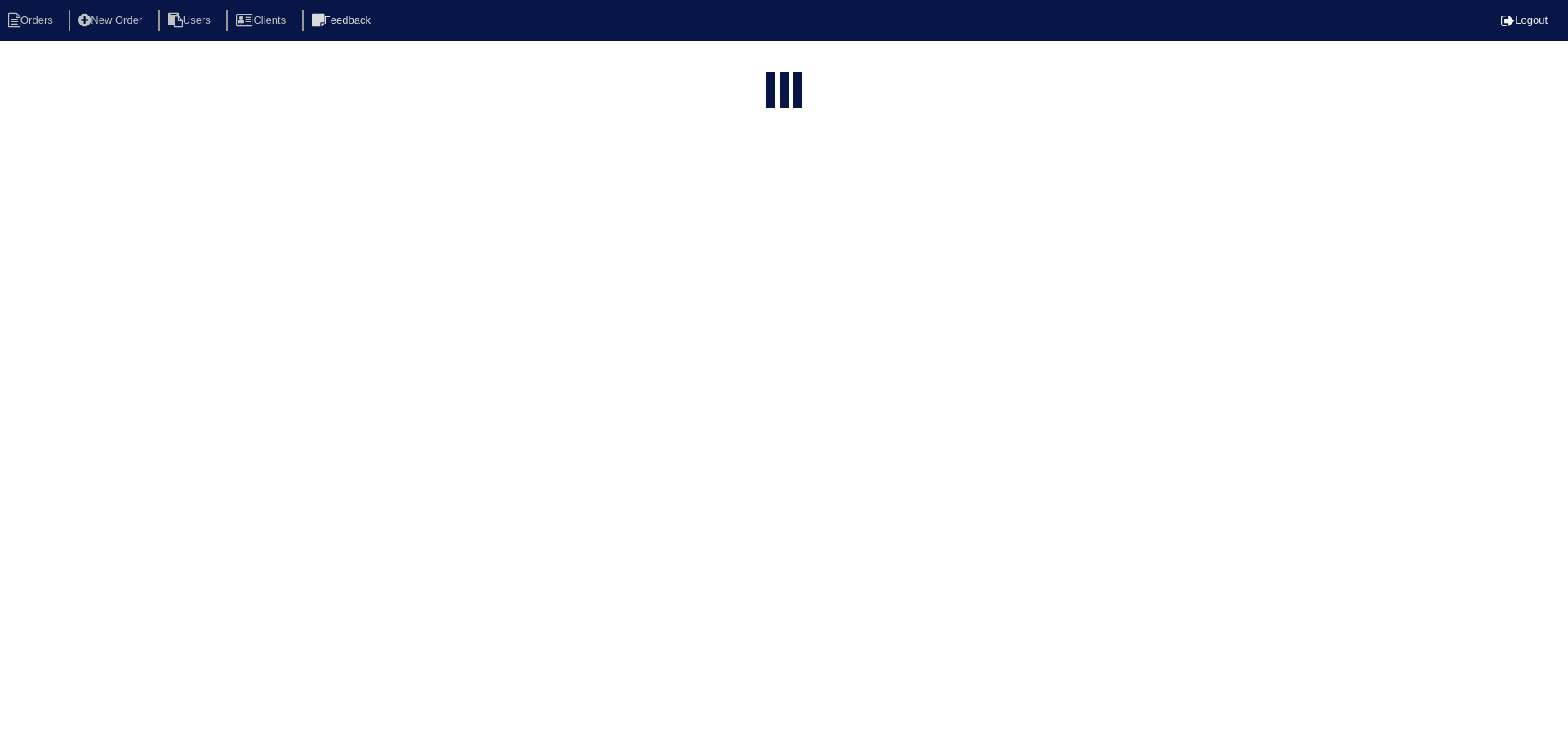
select select "15"
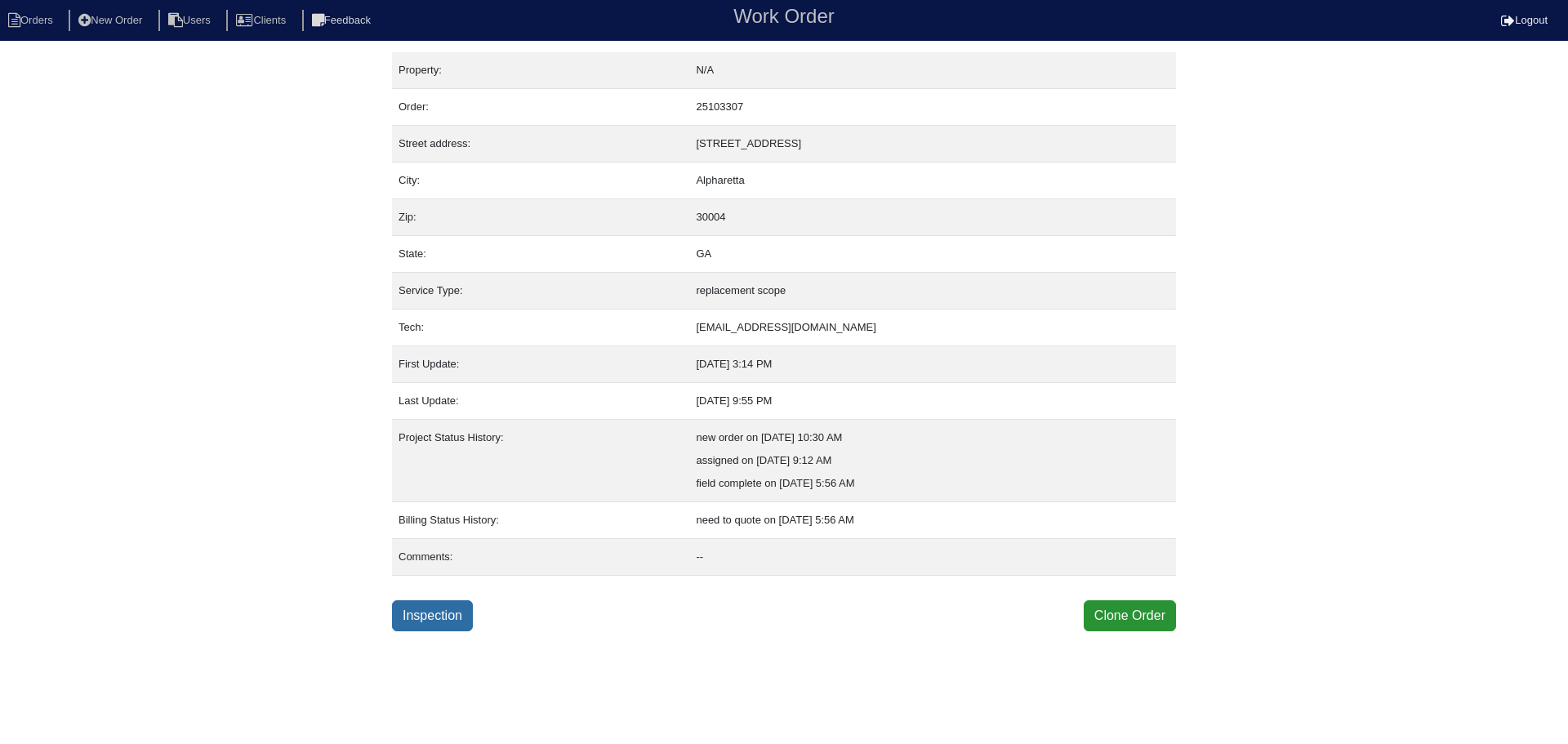
click at [439, 605] on link "Inspection" at bounding box center [432, 615] width 81 height 31
select select "0"
select select "3"
select select "[GEOGRAPHIC_DATA]"
select select "0"
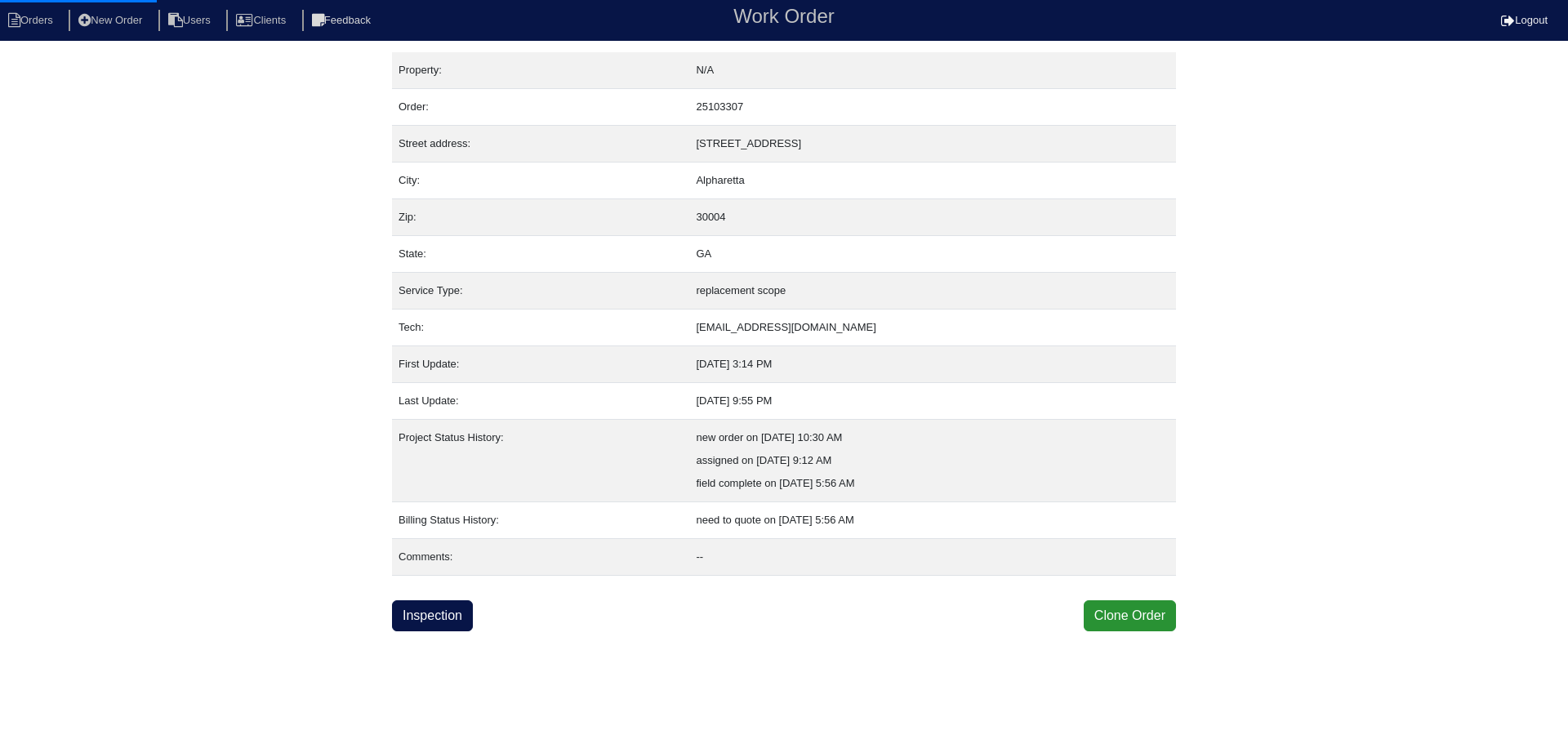
select select "0"
select select "1"
select select "2"
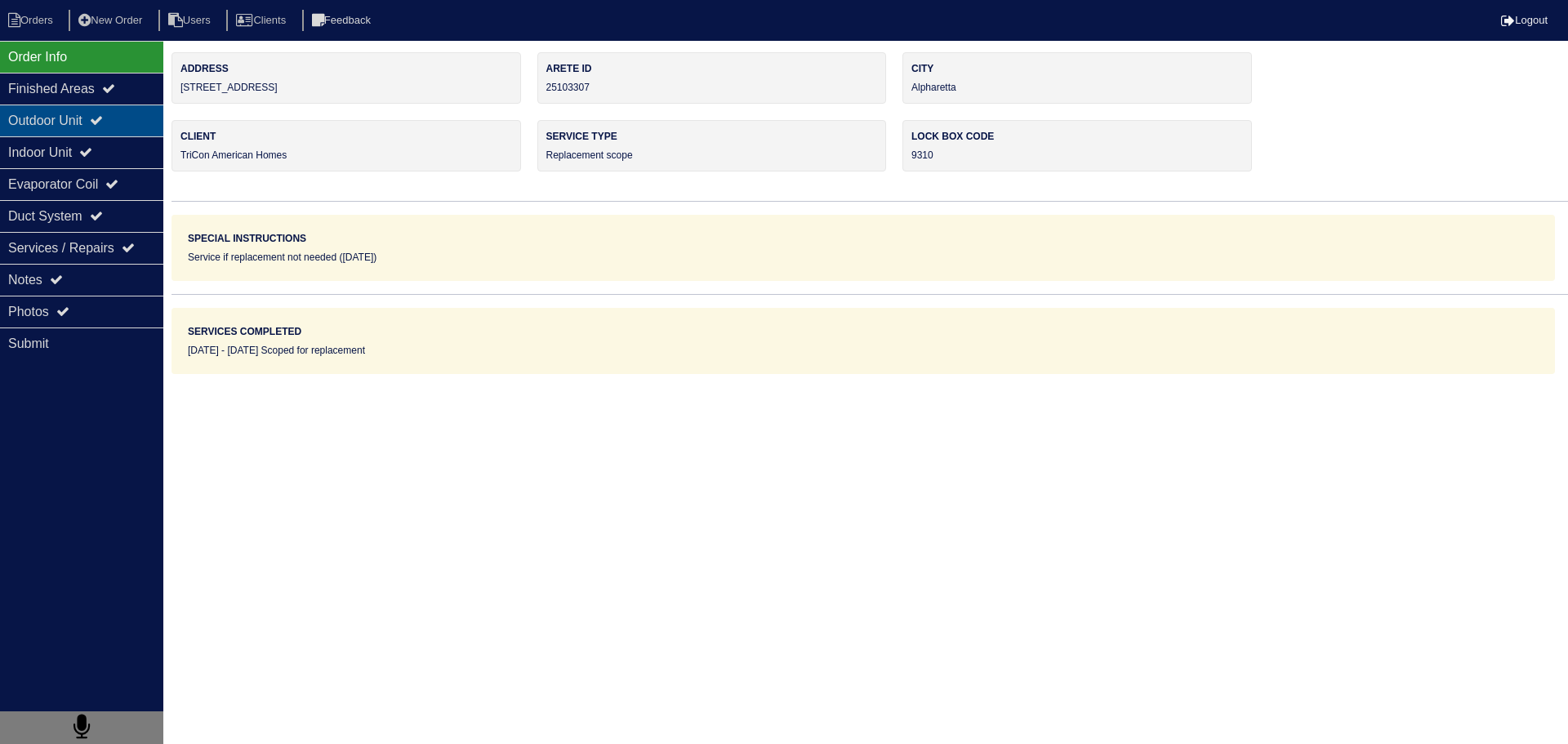
click at [116, 112] on div "Outdoor Unit" at bounding box center [82, 121] width 164 height 32
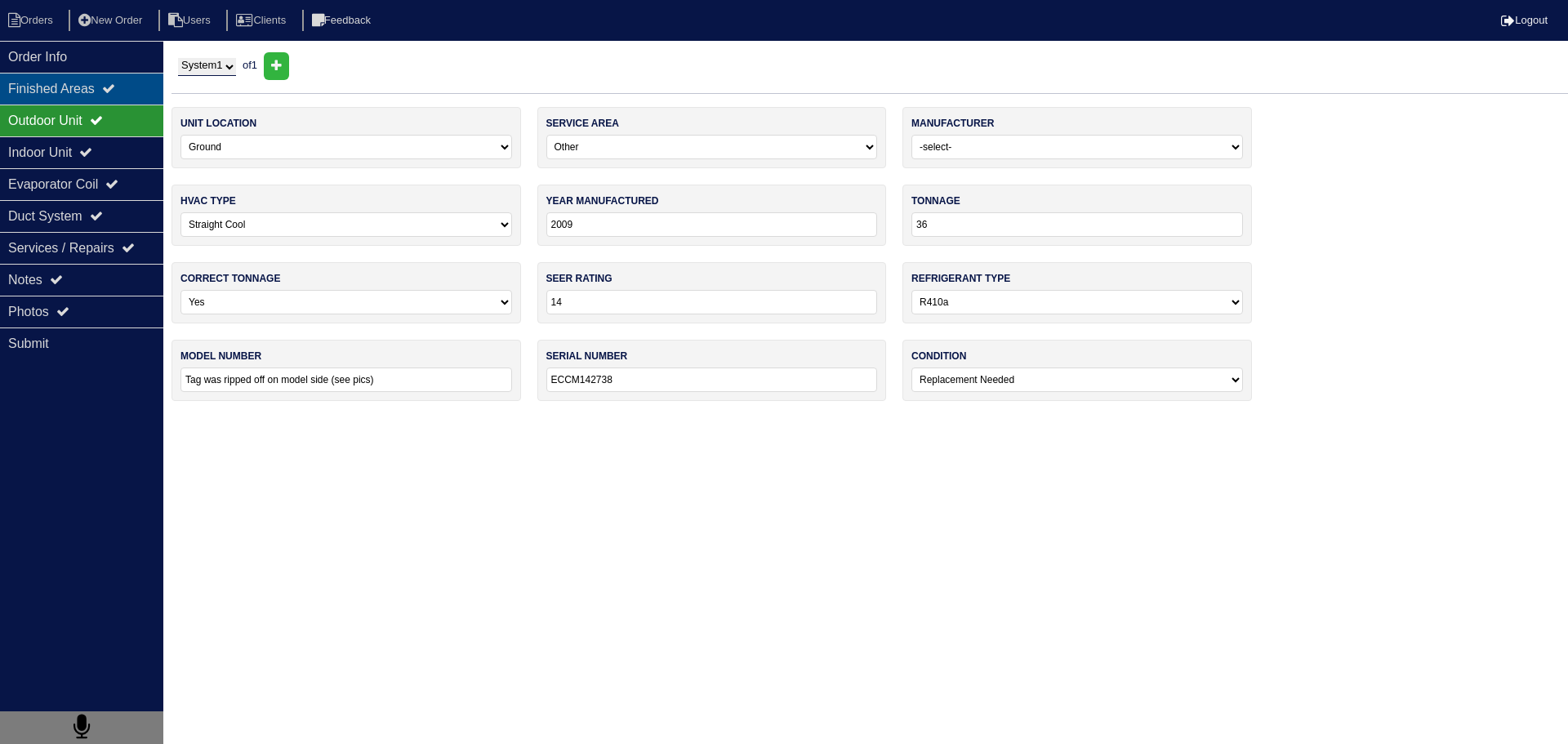
click at [117, 98] on div "Finished Areas" at bounding box center [82, 89] width 164 height 32
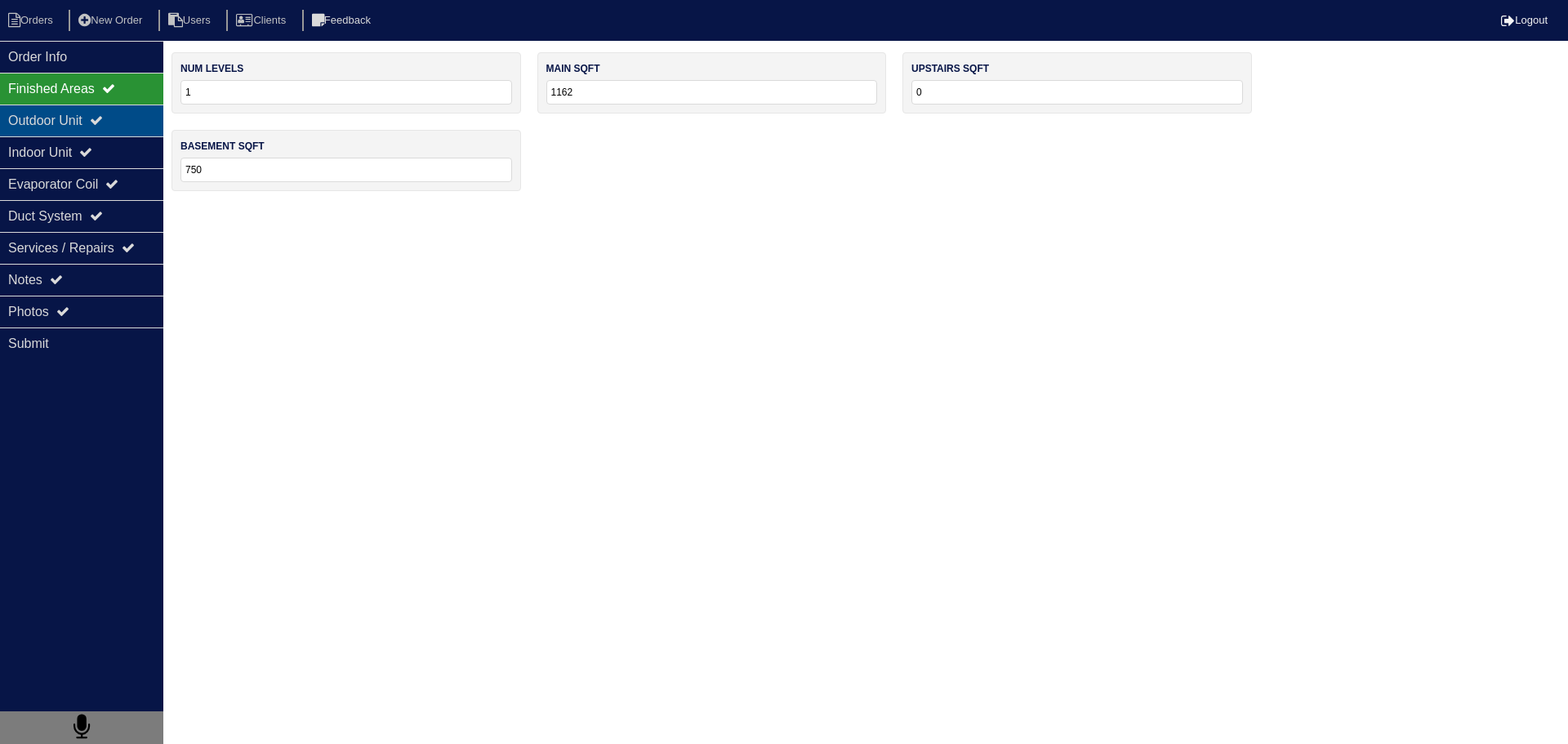
click at [120, 114] on div "Outdoor Unit" at bounding box center [82, 121] width 164 height 32
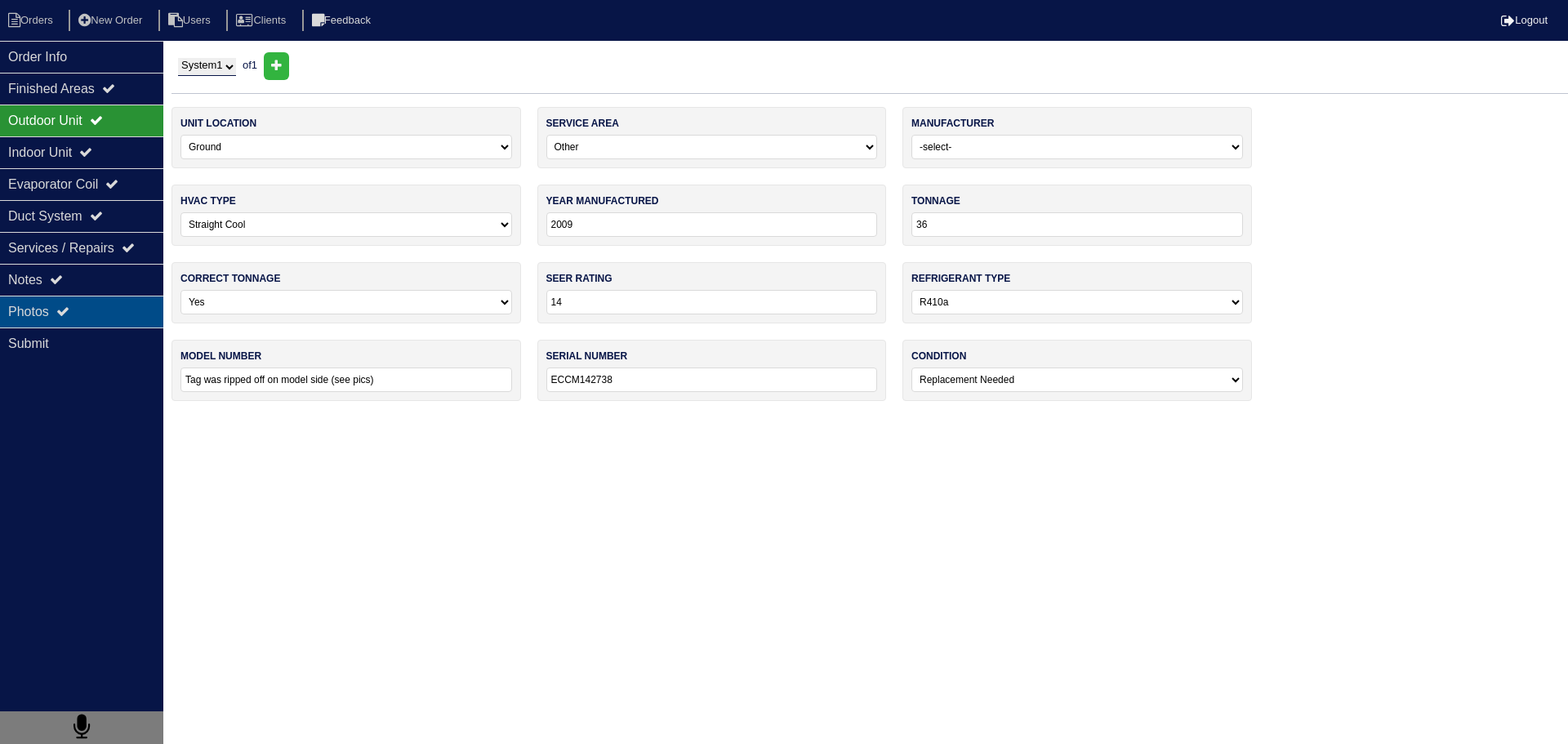
click at [89, 323] on div "Photos" at bounding box center [82, 311] width 164 height 32
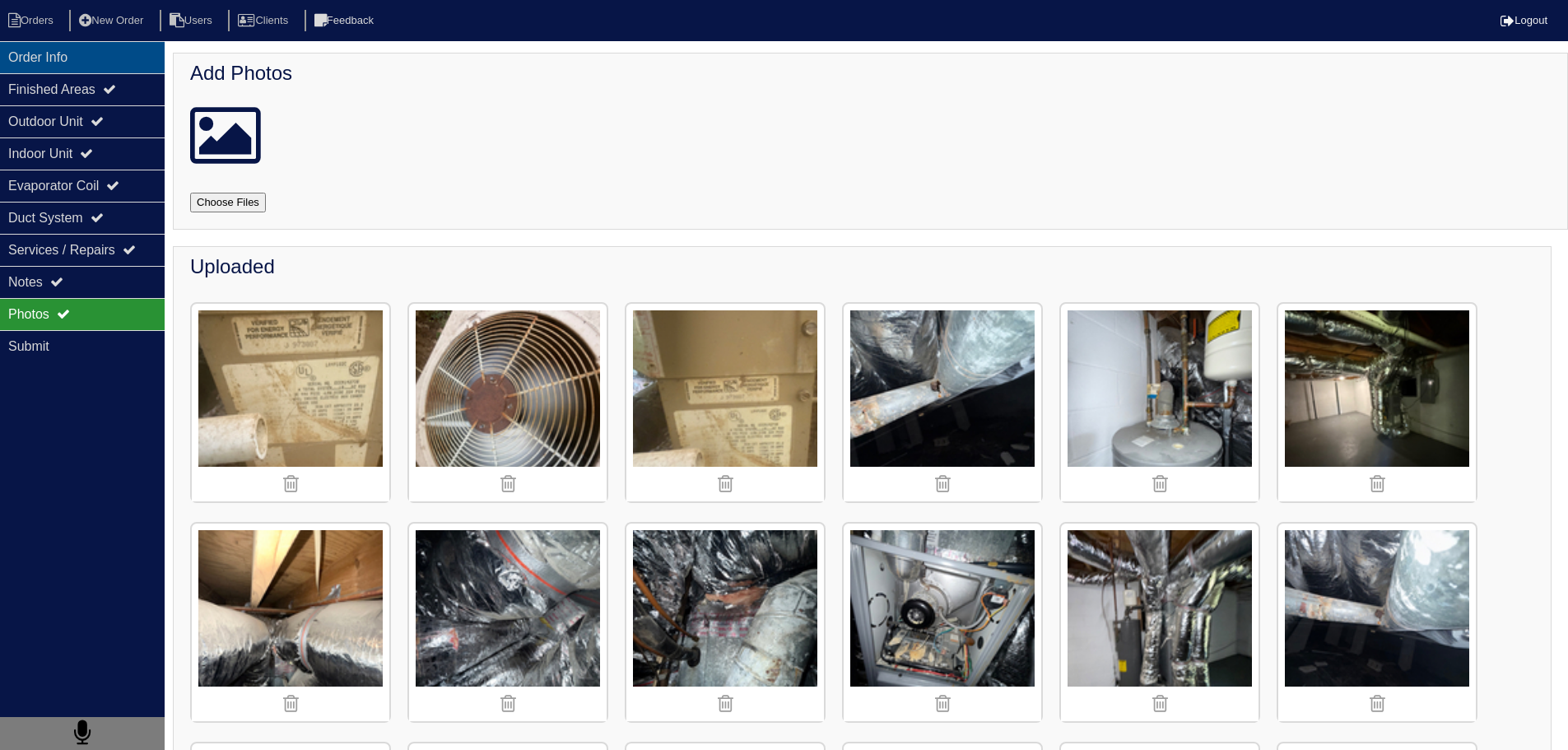
click at [54, 56] on div "Order Info" at bounding box center [83, 57] width 165 height 32
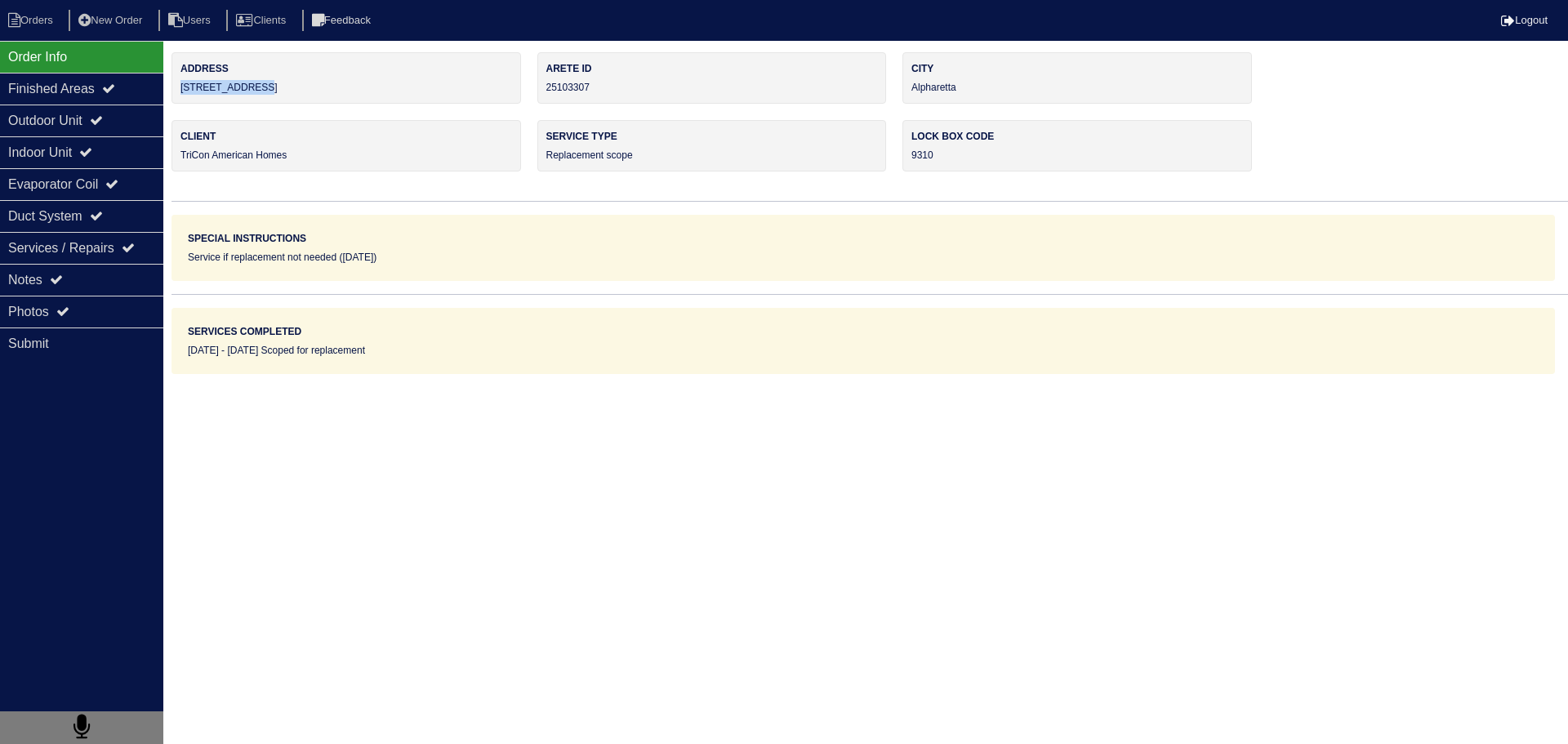
click at [175, 89] on div "Address [STREET_ADDRESS]" at bounding box center [346, 78] width 349 height 51
click at [103, 79] on div "Finished Areas" at bounding box center [82, 89] width 164 height 32
